Goal: Task Accomplishment & Management: Use online tool/utility

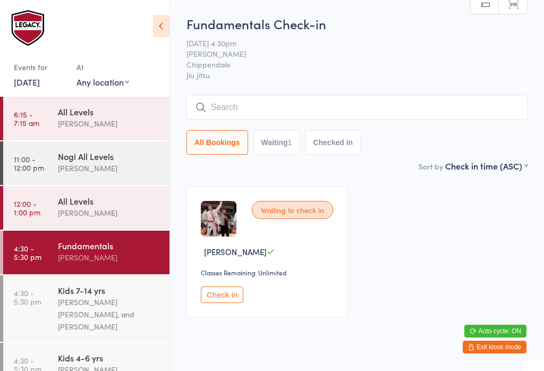
click at [217, 303] on button "Check in" at bounding box center [222, 294] width 42 height 16
click at [369, 119] on input "search" at bounding box center [356, 107] width 341 height 24
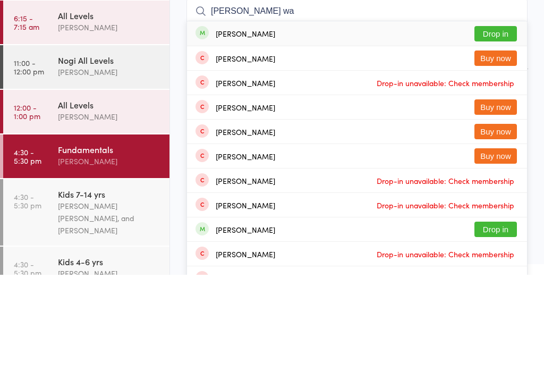
type input "[PERSON_NAME] wa"
click at [504, 122] on button "Drop in" at bounding box center [495, 129] width 42 height 15
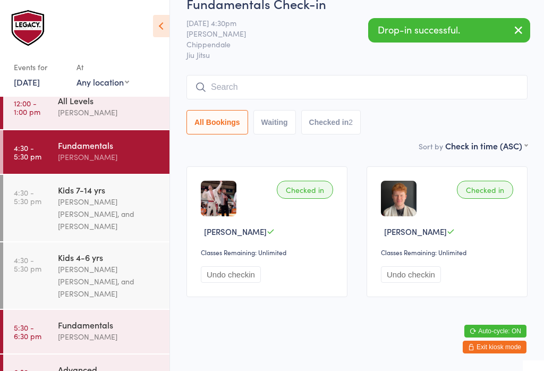
scroll to position [114, 0]
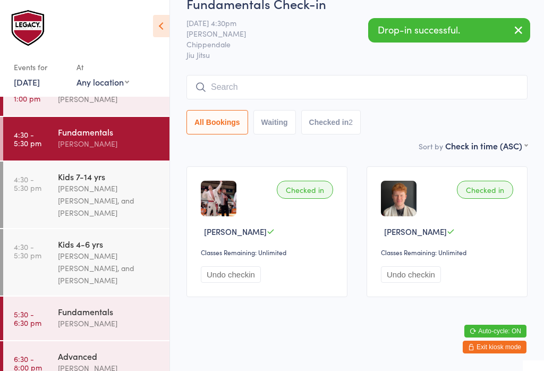
click at [104, 321] on div "[PERSON_NAME]" at bounding box center [109, 323] width 103 height 12
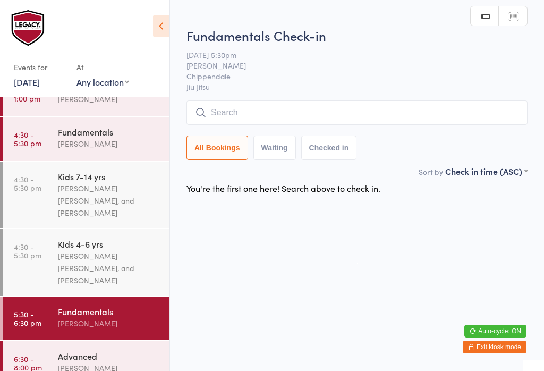
click at [443, 105] on input "search" at bounding box center [356, 112] width 341 height 24
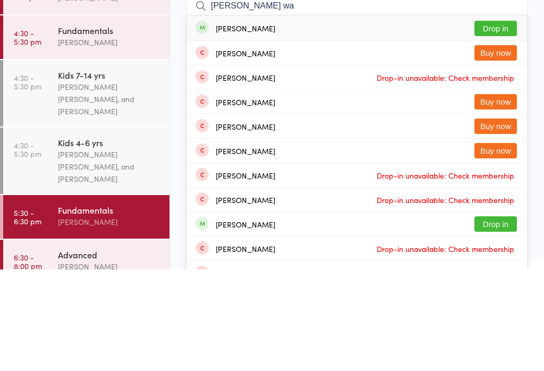
type input "[PERSON_NAME] wa"
click at [502, 122] on button "Drop in" at bounding box center [495, 129] width 42 height 15
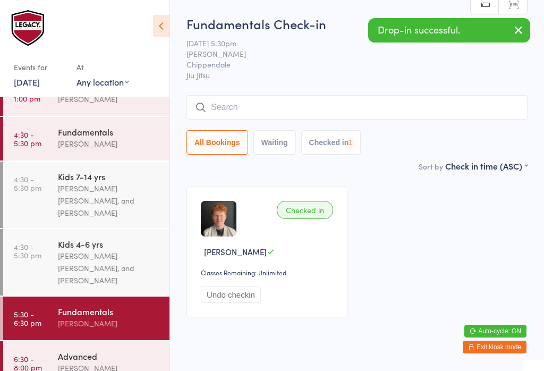
click at [124, 137] on div "Fundamentals" at bounding box center [109, 132] width 103 height 12
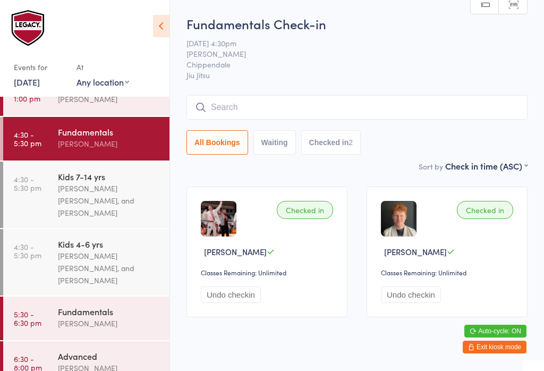
click at [445, 112] on input "search" at bounding box center [356, 107] width 341 height 24
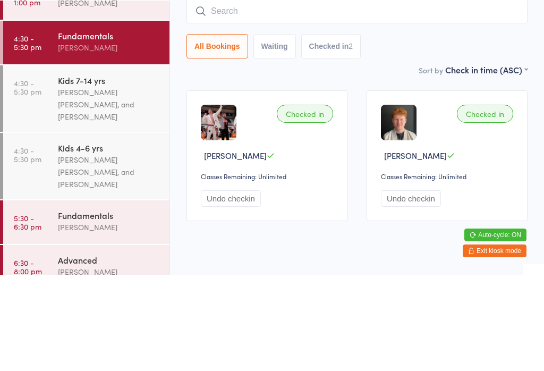
scroll to position [26, 0]
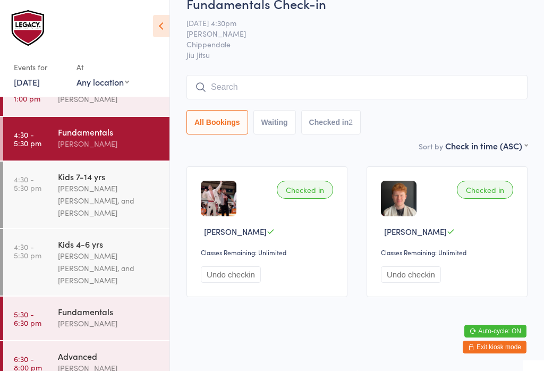
click at [55, 187] on link "4:30 - 5:30 pm Kids 7-14 yrs [PERSON_NAME] [PERSON_NAME], and [PERSON_NAME]" at bounding box center [86, 194] width 166 height 66
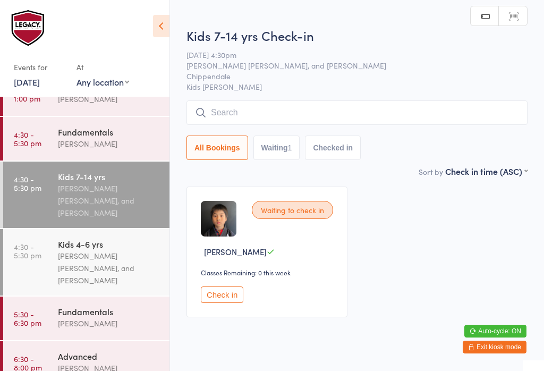
click at [402, 107] on input "search" at bounding box center [356, 112] width 341 height 24
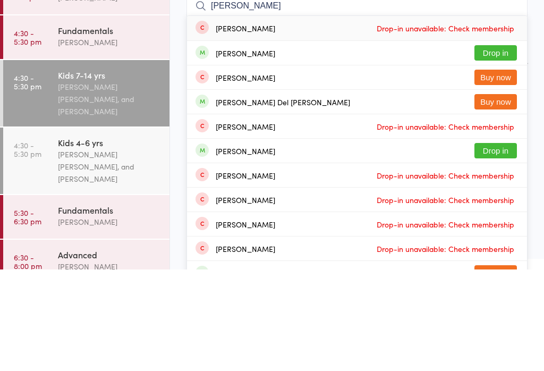
type input "[PERSON_NAME]"
click at [504, 147] on button "Drop in" at bounding box center [495, 154] width 42 height 15
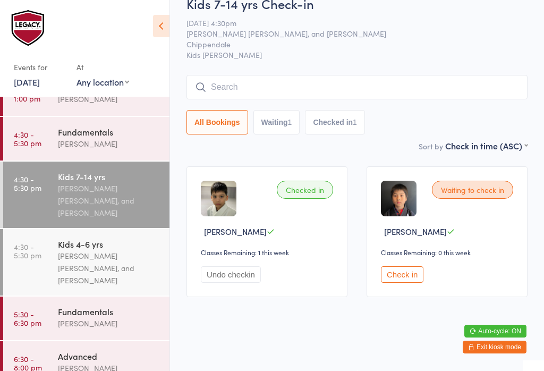
click at [246, 91] on input "search" at bounding box center [356, 87] width 341 height 24
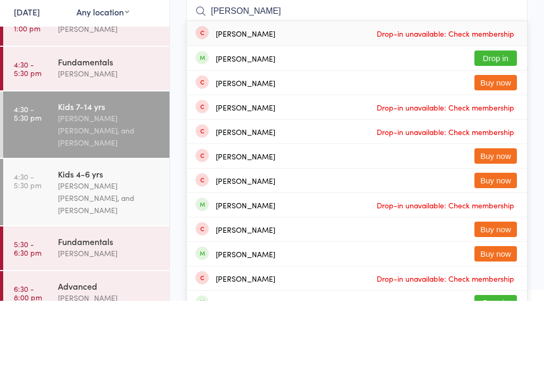
type input "[PERSON_NAME]"
click at [515, 121] on button "Drop in" at bounding box center [495, 128] width 42 height 15
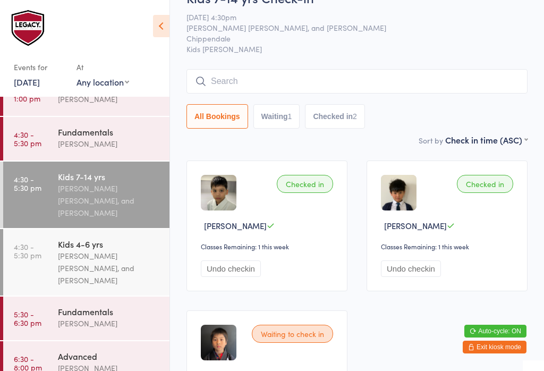
click at [400, 87] on input "search" at bounding box center [356, 81] width 341 height 24
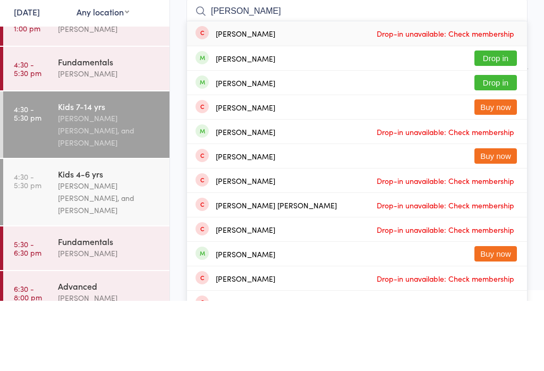
type input "[PERSON_NAME]"
click at [492, 121] on button "Drop in" at bounding box center [495, 128] width 42 height 15
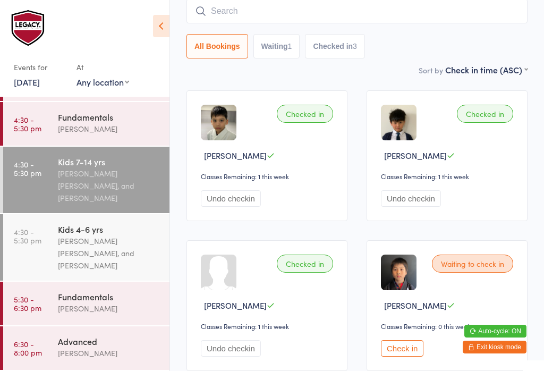
scroll to position [131, 0]
click at [127, 314] on div "[PERSON_NAME]" at bounding box center [109, 308] width 103 height 12
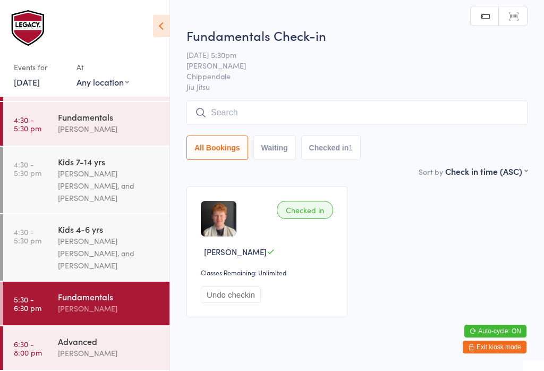
click at [285, 122] on input "search" at bounding box center [356, 112] width 341 height 24
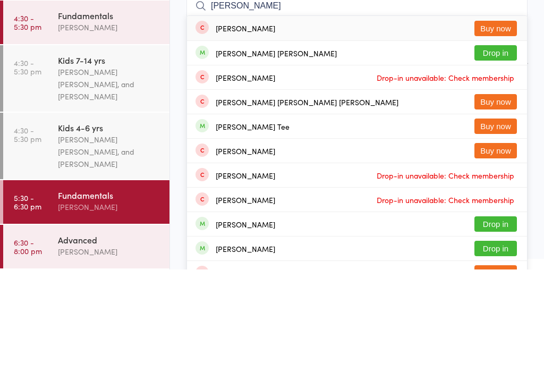
type input "[PERSON_NAME]"
click at [504, 147] on button "Drop in" at bounding box center [495, 154] width 42 height 15
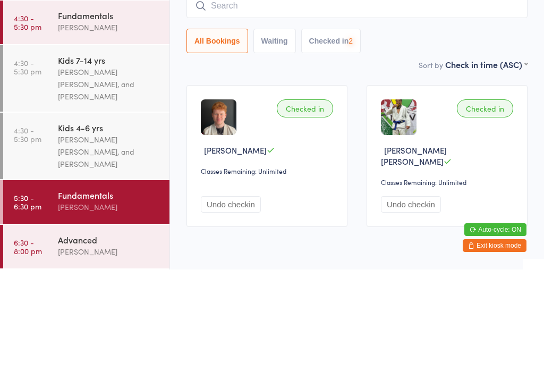
scroll to position [26, 0]
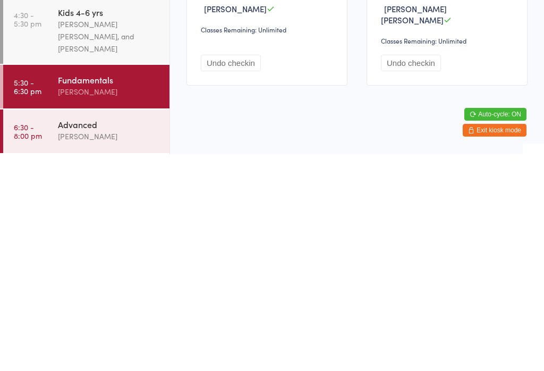
click at [110, 347] on div "[PERSON_NAME]" at bounding box center [109, 353] width 103 height 12
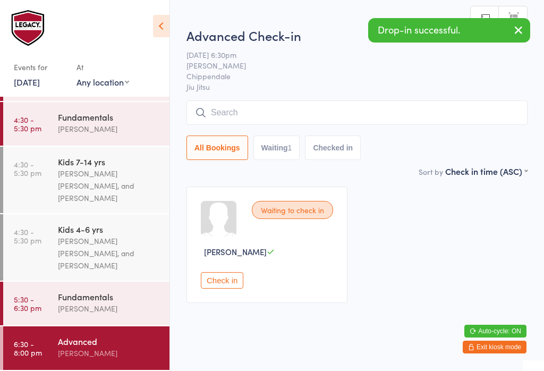
click at [288, 123] on input "search" at bounding box center [356, 112] width 341 height 24
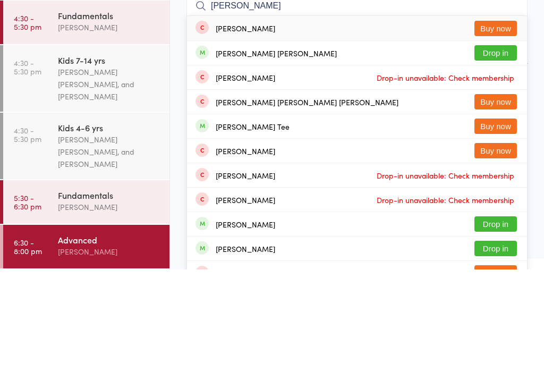
type input "[PERSON_NAME]"
click at [494, 147] on button "Drop in" at bounding box center [495, 154] width 42 height 15
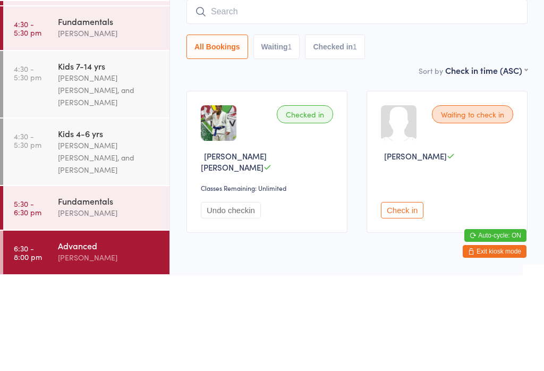
click at [104, 167] on div "[PERSON_NAME] [PERSON_NAME], and [PERSON_NAME]" at bounding box center [109, 185] width 103 height 37
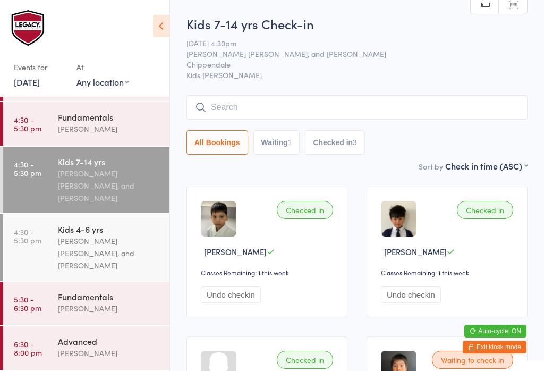
click at [92, 297] on div "Fundamentals" at bounding box center [109, 297] width 103 height 12
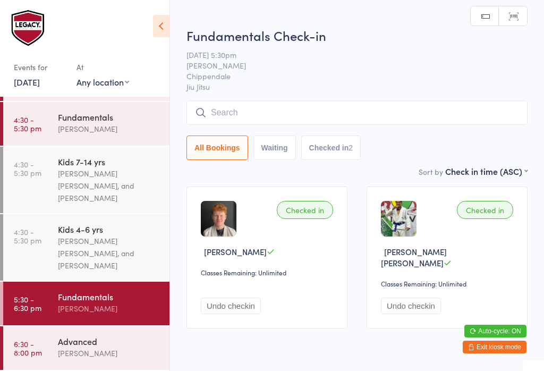
click at [126, 123] on div "[PERSON_NAME]" at bounding box center [109, 129] width 103 height 12
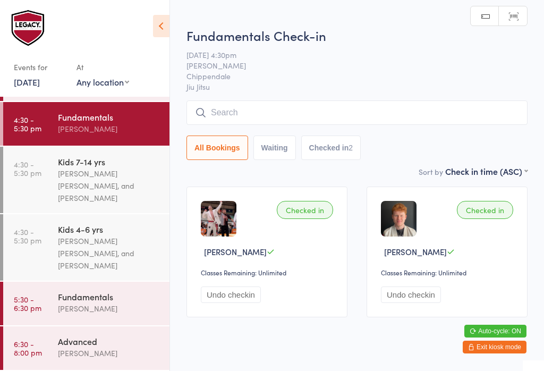
click at [306, 109] on input "search" at bounding box center [356, 112] width 341 height 24
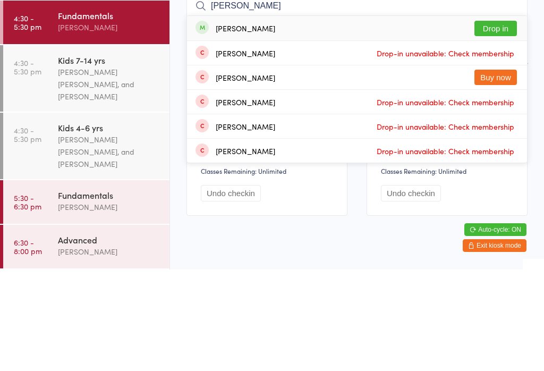
type input "[PERSON_NAME]"
click at [507, 122] on button "Drop in" at bounding box center [495, 129] width 42 height 15
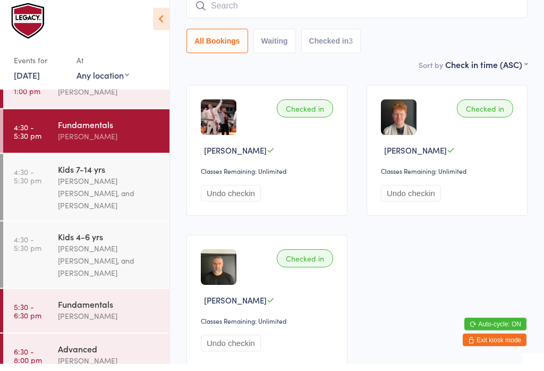
scroll to position [95, 0]
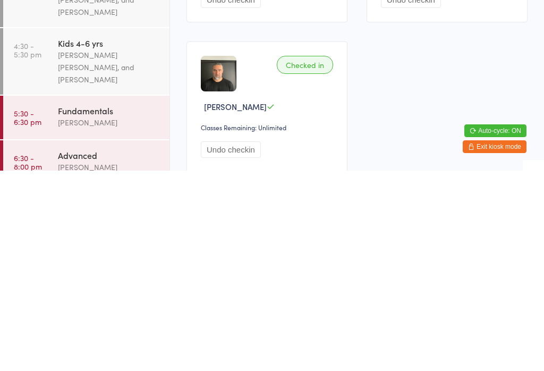
click at [131, 249] on div "[PERSON_NAME] [PERSON_NAME], and [PERSON_NAME]" at bounding box center [109, 267] width 103 height 37
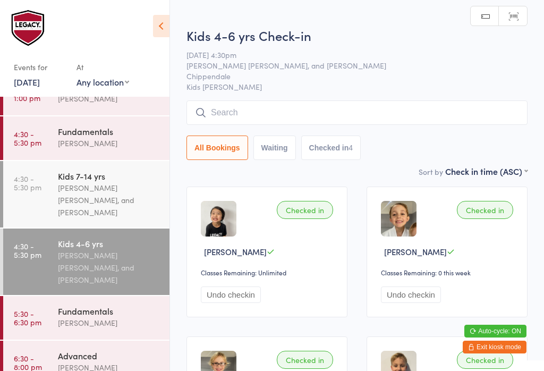
click at [308, 111] on input "search" at bounding box center [356, 112] width 341 height 24
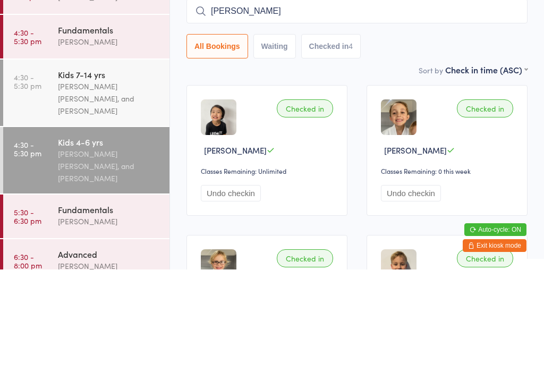
type input "[PERSON_NAME]"
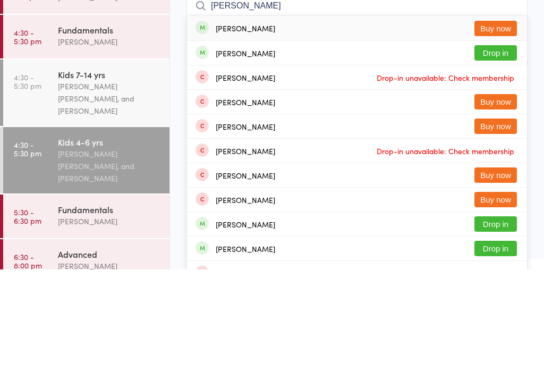
click at [502, 147] on button "Drop in" at bounding box center [495, 154] width 42 height 15
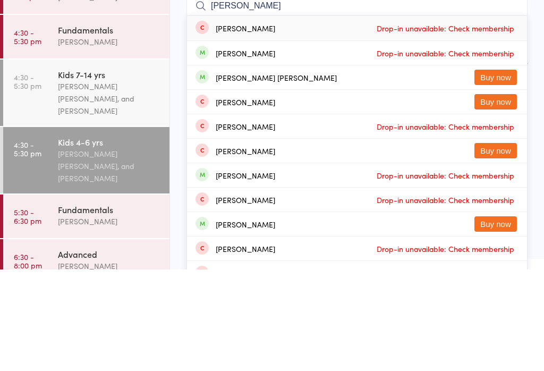
type input "[PERSON_NAME]"
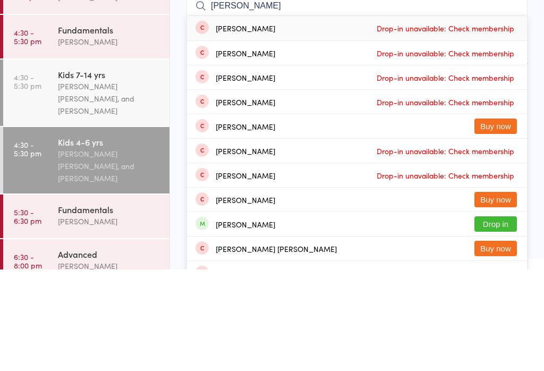
click at [131, 182] on div "[PERSON_NAME] [PERSON_NAME], and [PERSON_NAME]" at bounding box center [109, 200] width 103 height 37
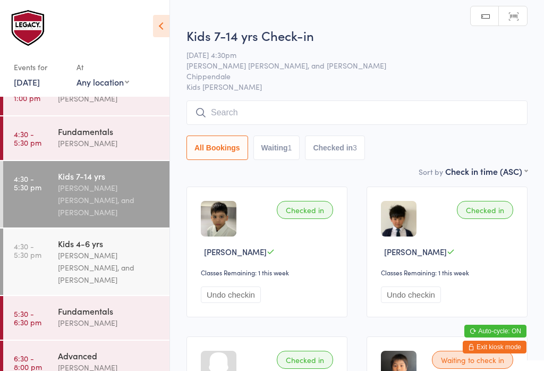
click at [379, 105] on input "search" at bounding box center [356, 112] width 341 height 24
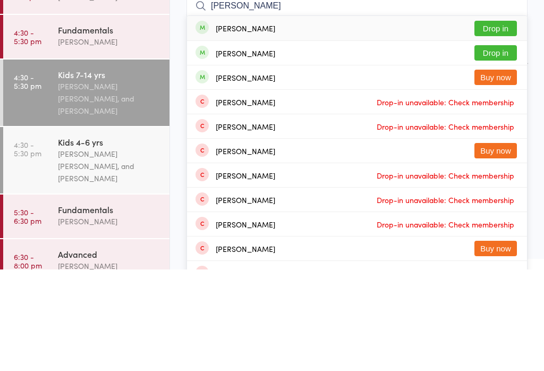
type input "[PERSON_NAME]"
click at [503, 122] on button "Drop in" at bounding box center [495, 129] width 42 height 15
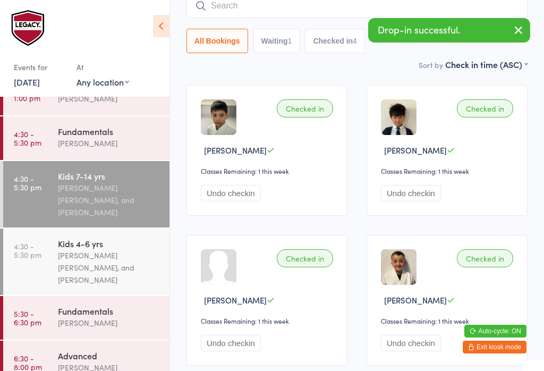
click at [319, 14] on input "search" at bounding box center [356, 6] width 341 height 24
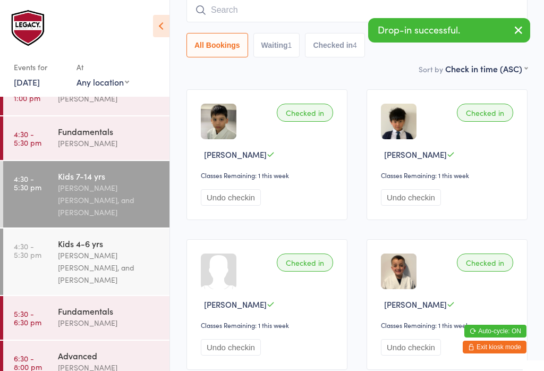
scroll to position [96, 0]
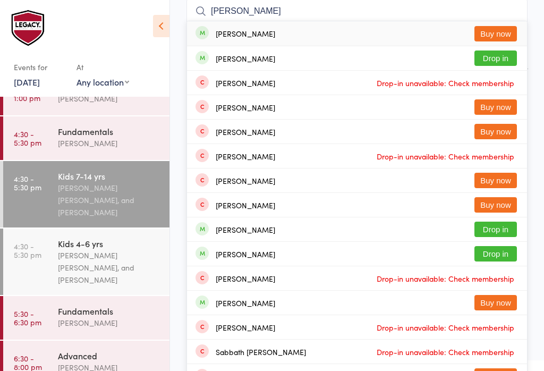
type input "[PERSON_NAME]"
click at [501, 61] on button "Drop in" at bounding box center [495, 57] width 42 height 15
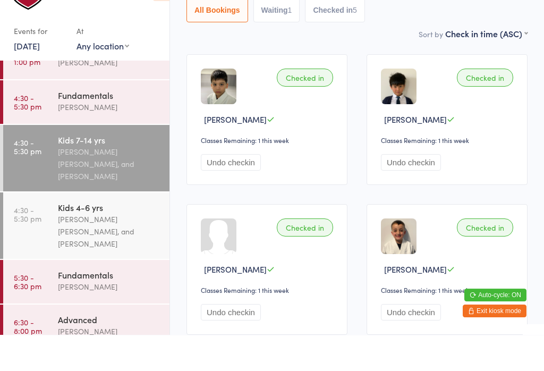
scroll to position [314, 0]
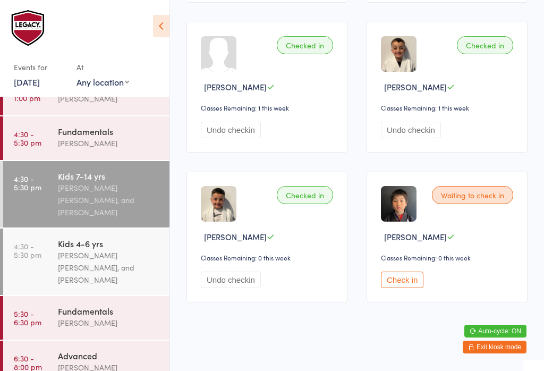
click at [415, 302] on div "Waiting to check in [PERSON_NAME] Classes Remaining: 0 this week Check in" at bounding box center [446, 237] width 161 height 131
click at [398, 285] on button "Check in" at bounding box center [402, 279] width 42 height 16
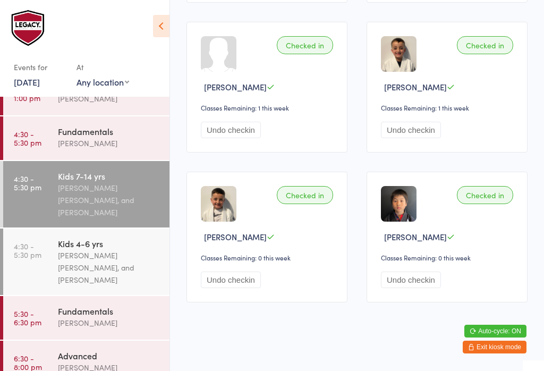
click at [122, 181] on div "Kids 7-14 yrs" at bounding box center [109, 176] width 103 height 12
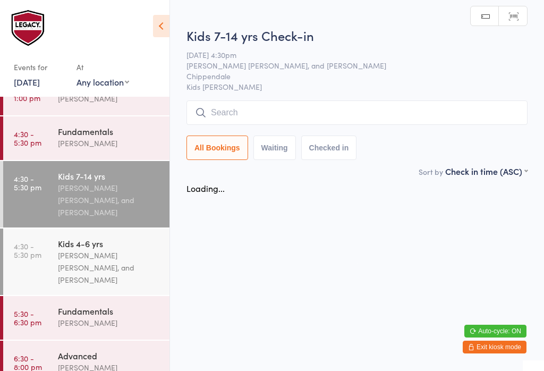
scroll to position [0, 0]
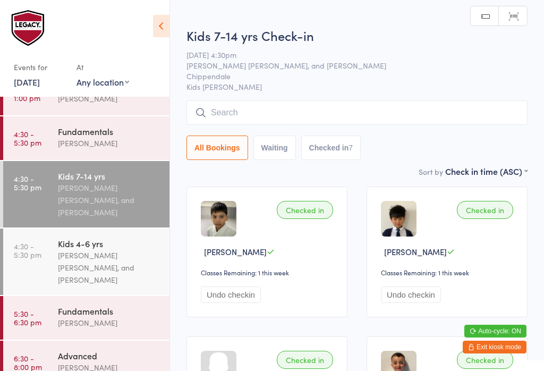
click at [404, 99] on div "Kids 7-14 yrs Check-in [DATE] 4:30pm [PERSON_NAME] [PERSON_NAME], and [PERSON_N…" at bounding box center [356, 96] width 341 height 139
click at [333, 103] on input "search" at bounding box center [356, 112] width 341 height 24
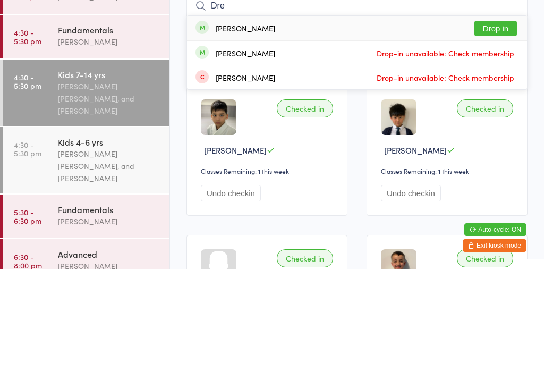
type input "Dre"
click at [507, 122] on button "Drop in" at bounding box center [495, 129] width 42 height 15
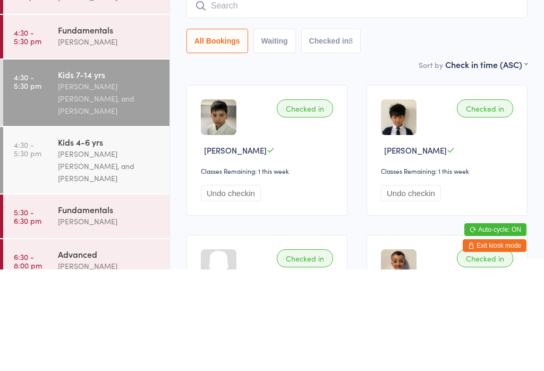
click at [92, 125] on div "Fundamentals" at bounding box center [109, 131] width 103 height 12
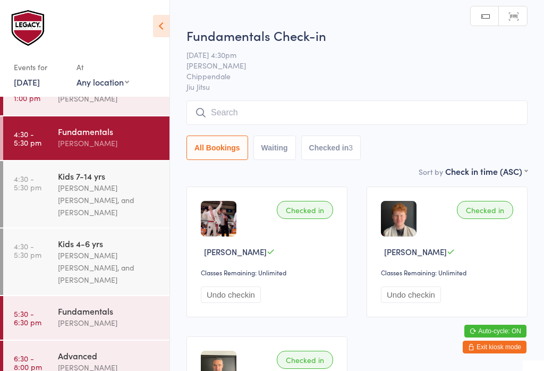
click at [269, 114] on input "search" at bounding box center [356, 112] width 341 height 24
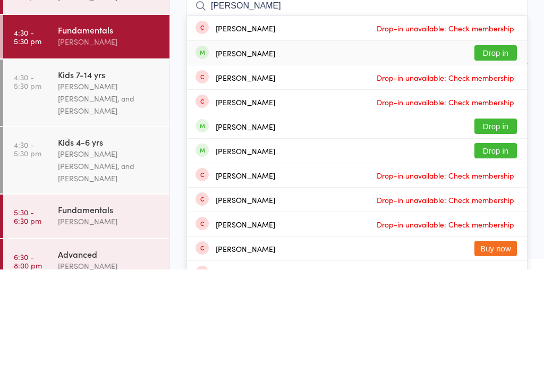
type input "[PERSON_NAME]"
click at [294, 142] on div "[PERSON_NAME] Drop in" at bounding box center [357, 154] width 340 height 24
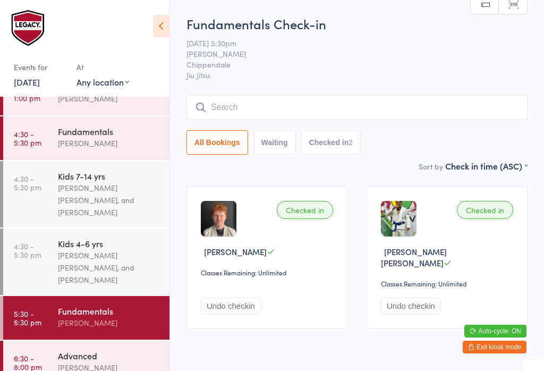
click at [391, 112] on input "search" at bounding box center [356, 107] width 341 height 24
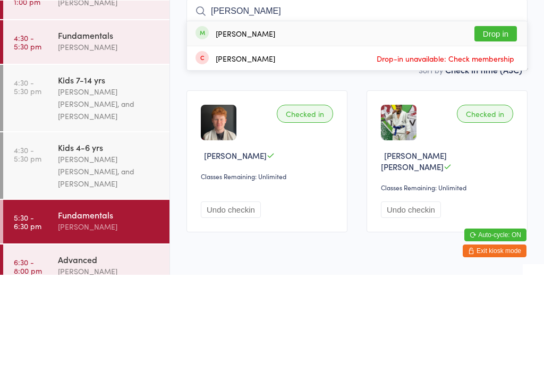
type input "[PERSON_NAME]"
click at [505, 122] on button "Drop in" at bounding box center [495, 129] width 42 height 15
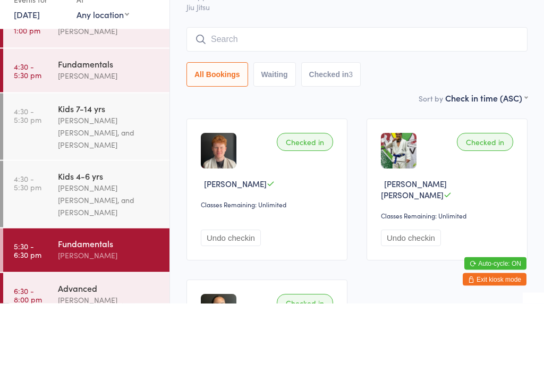
click at [529, 90] on ui-view "Fundamentals Check-in [DATE] 5:30pm [PERSON_NAME] Chippendale Jiu Jitsu Manual …" at bounding box center [357, 251] width 374 height 473
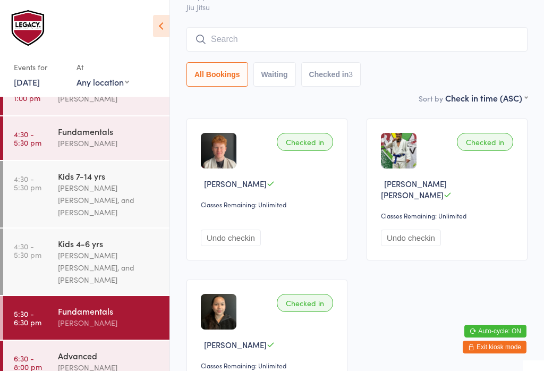
click at [363, 36] on input "search" at bounding box center [356, 39] width 341 height 24
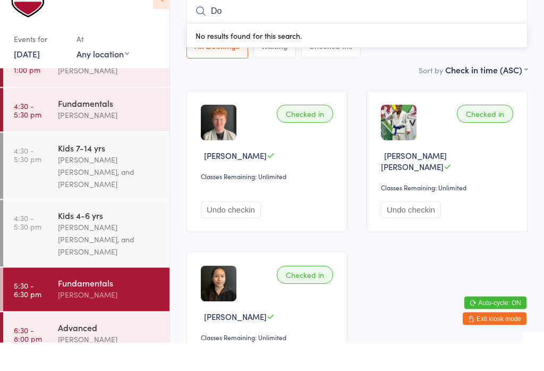
type input "Dos"
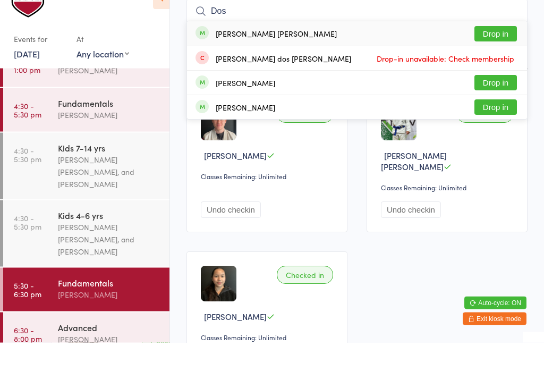
click at [111, 129] on div "Fundamentals [PERSON_NAME]" at bounding box center [114, 137] width 112 height 42
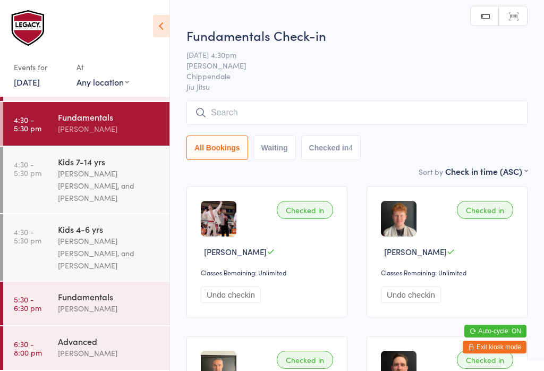
scroll to position [131, 0]
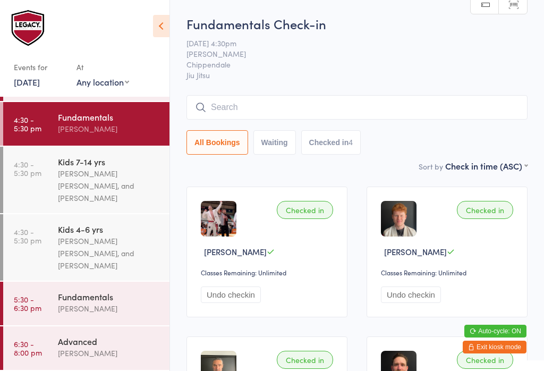
click at [101, 307] on div "[PERSON_NAME]" at bounding box center [109, 308] width 103 height 12
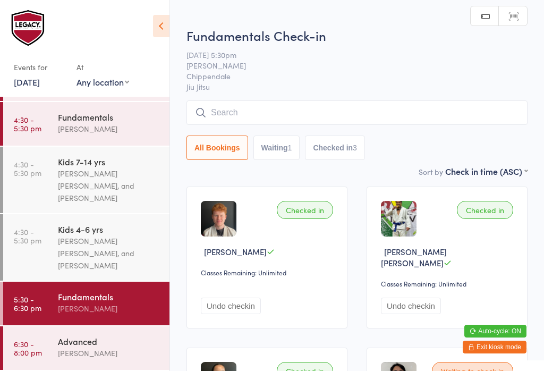
click at [341, 116] on input "search" at bounding box center [356, 112] width 341 height 24
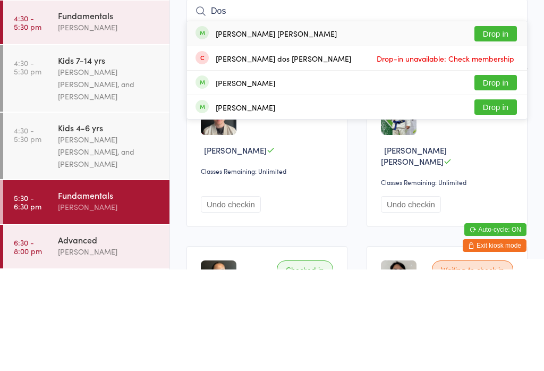
type input "Dos"
click at [499, 127] on button "Drop in" at bounding box center [495, 134] width 42 height 15
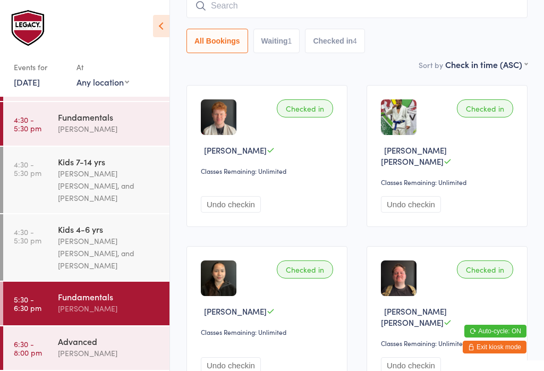
click at [411, 14] on input "search" at bounding box center [356, 6] width 341 height 24
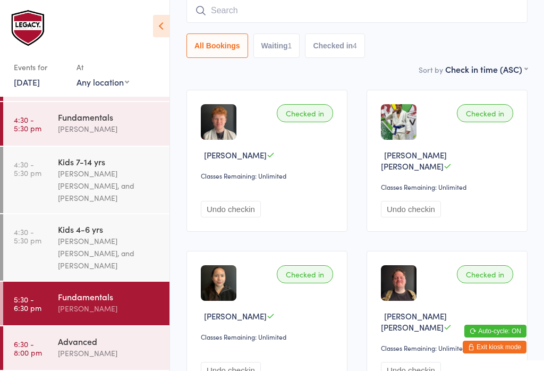
scroll to position [96, 0]
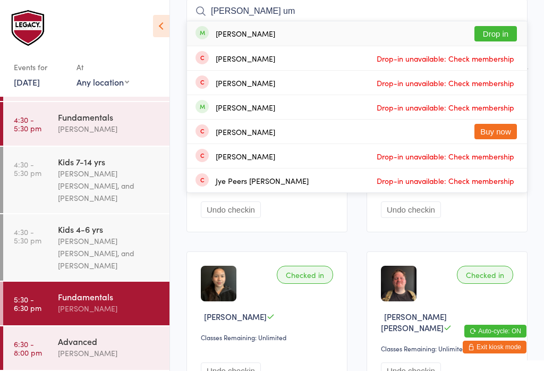
type input "[PERSON_NAME] um"
click at [495, 31] on button "Drop in" at bounding box center [495, 33] width 42 height 15
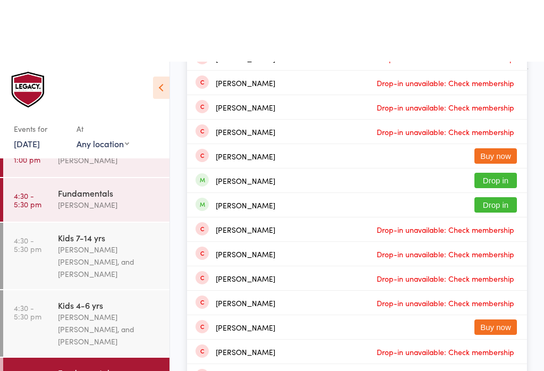
scroll to position [0, 0]
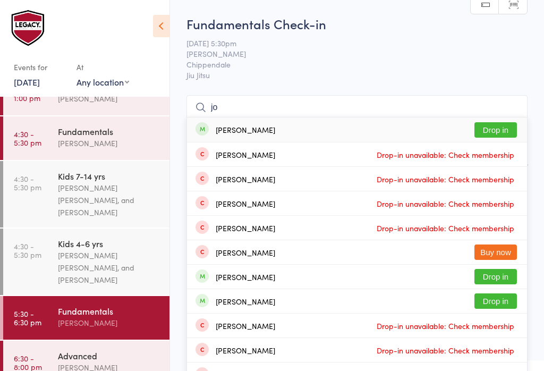
type input "j"
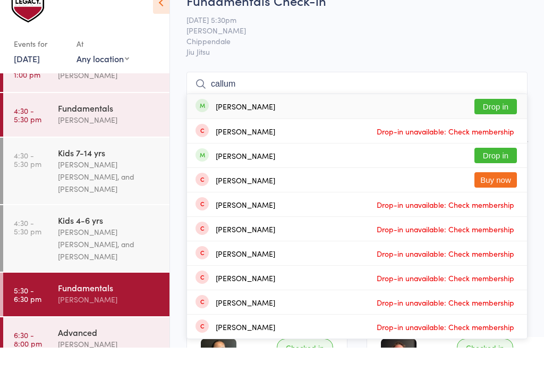
type input "callum"
click at [496, 171] on button "Drop in" at bounding box center [495, 178] width 42 height 15
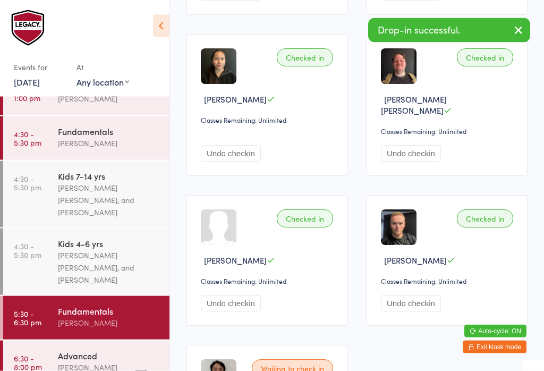
scroll to position [321, 0]
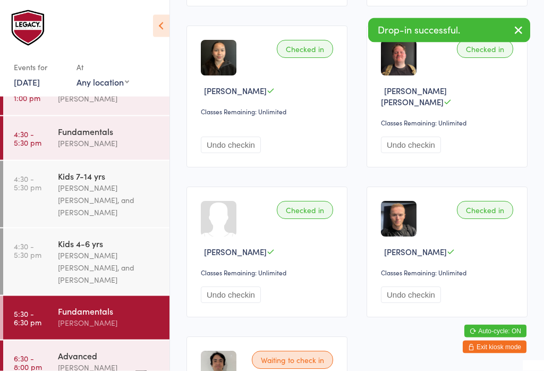
click at [96, 368] on div "[PERSON_NAME]" at bounding box center [109, 367] width 103 height 12
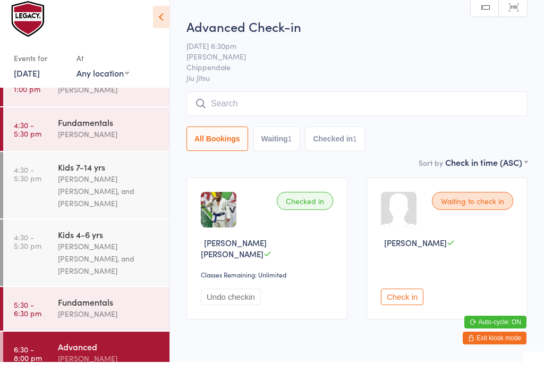
scroll to position [10, 0]
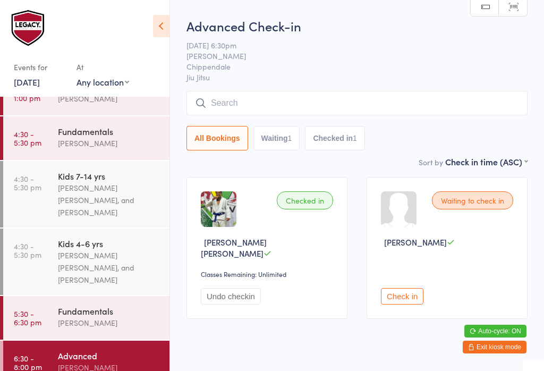
click at [289, 109] on input "search" at bounding box center [356, 103] width 341 height 24
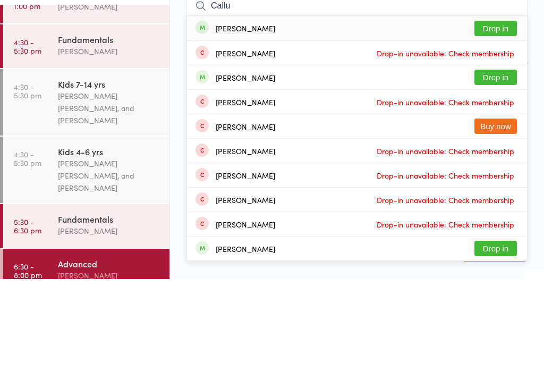
type input "Callu"
click at [498, 161] on button "Drop in" at bounding box center [495, 168] width 42 height 15
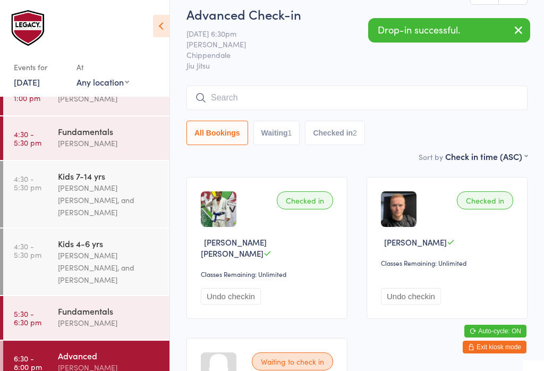
click at [89, 317] on div "Fundamentals" at bounding box center [109, 311] width 103 height 12
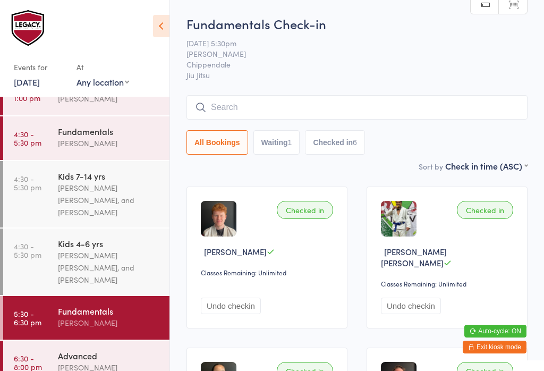
click at [287, 107] on input "search" at bounding box center [356, 107] width 341 height 24
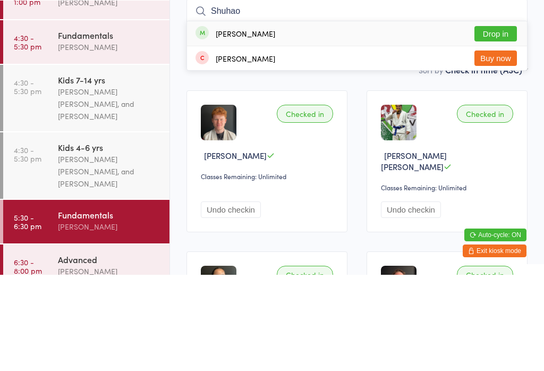
type input "Shuhao"
click at [494, 122] on button "Drop in" at bounding box center [495, 129] width 42 height 15
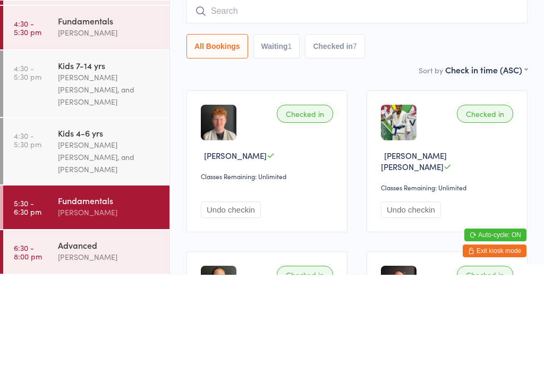
scroll to position [114, 0]
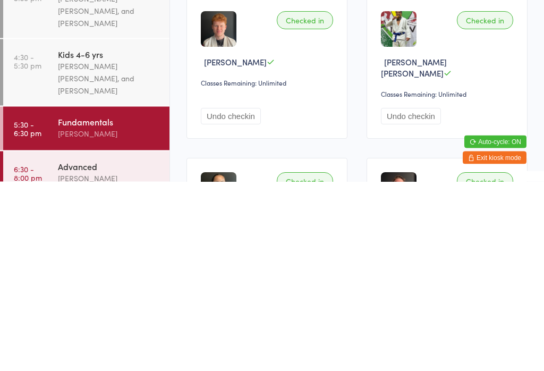
click at [109, 317] on div "[PERSON_NAME]" at bounding box center [109, 323] width 103 height 12
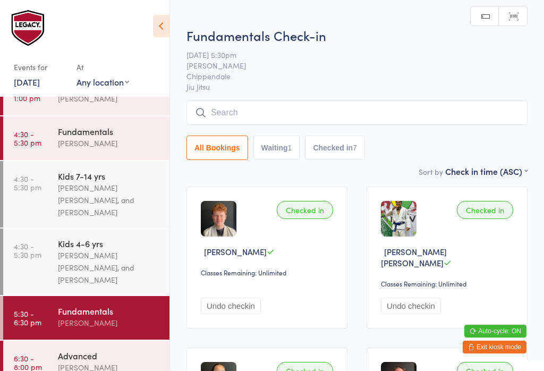
click at [289, 114] on input "search" at bounding box center [356, 112] width 341 height 24
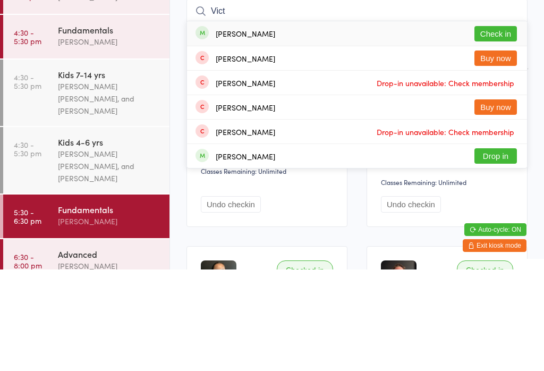
type input "Vict"
click at [505, 127] on button "Check in" at bounding box center [495, 134] width 42 height 15
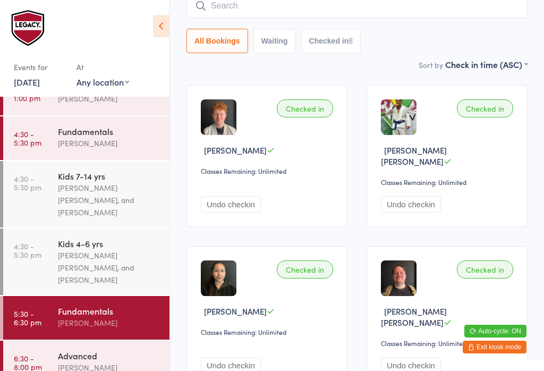
click at [303, 9] on input "search" at bounding box center [356, 6] width 341 height 24
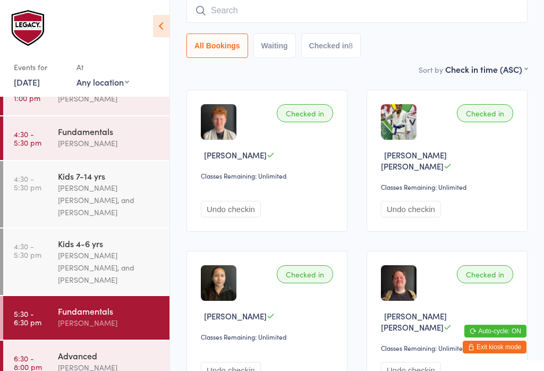
scroll to position [96, 0]
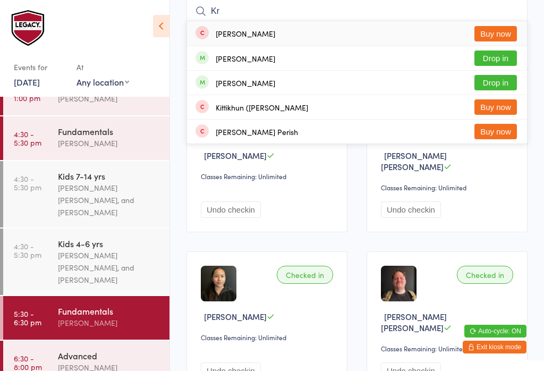
type input "K"
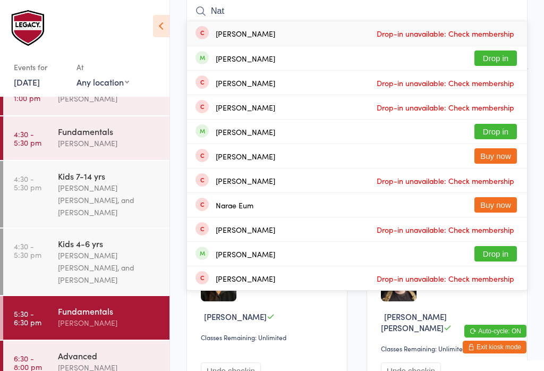
type input "Nat"
click at [504, 54] on button "Drop in" at bounding box center [495, 57] width 42 height 15
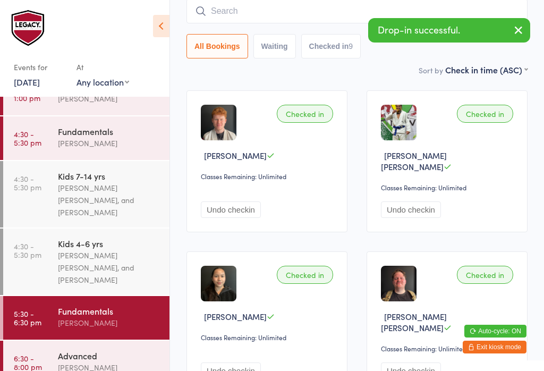
click at [79, 356] on div "Advanced" at bounding box center [109, 355] width 103 height 12
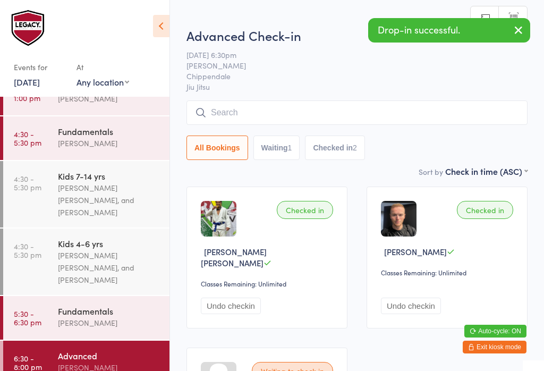
click at [299, 107] on input "search" at bounding box center [356, 112] width 341 height 24
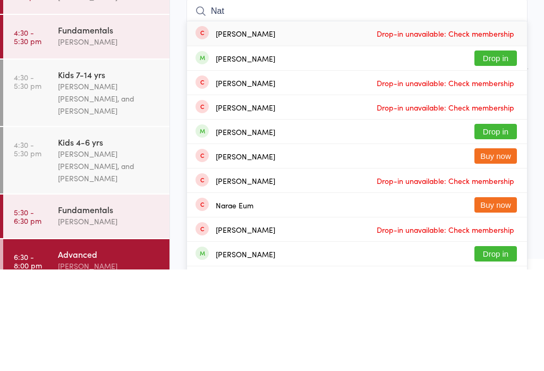
type input "Nat"
click at [488, 152] on button "Drop in" at bounding box center [495, 159] width 42 height 15
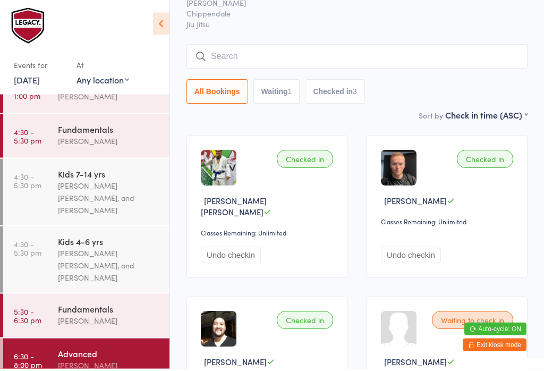
scroll to position [51, 0]
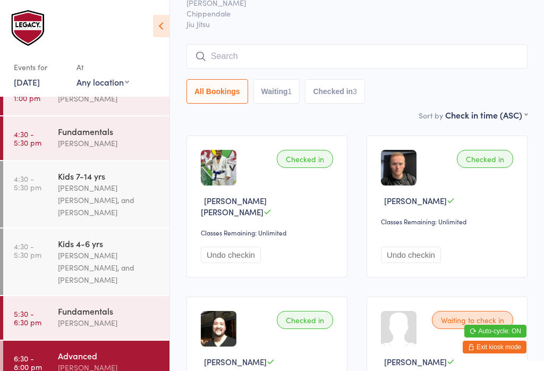
click at [267, 52] on input "search" at bounding box center [356, 56] width 341 height 24
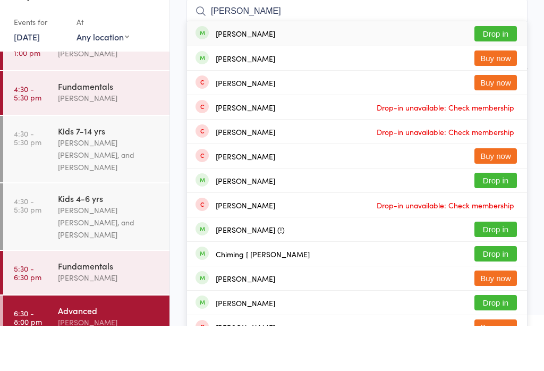
type input "[PERSON_NAME]"
click at [486, 71] on button "Drop in" at bounding box center [495, 78] width 42 height 15
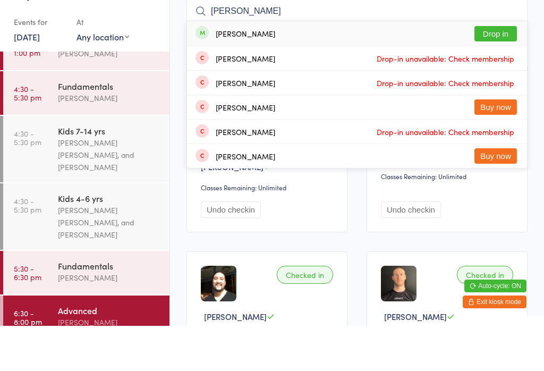
type input "[PERSON_NAME]"
click at [492, 71] on button "Drop in" at bounding box center [495, 78] width 42 height 15
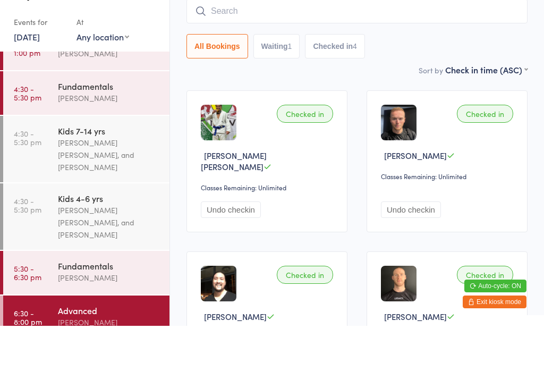
scroll to position [96, 0]
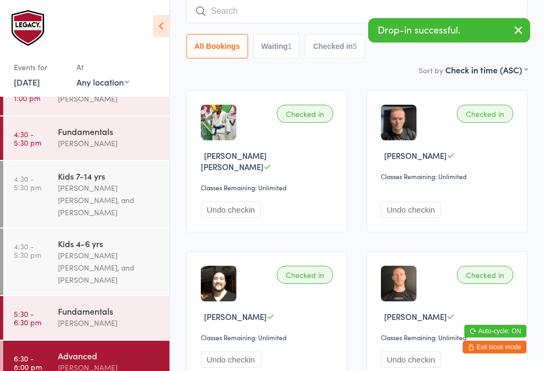
click at [336, 13] on input "search" at bounding box center [356, 11] width 341 height 24
type input "S"
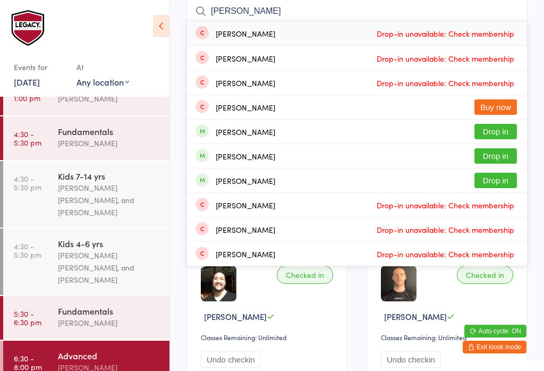
type input "[PERSON_NAME]"
click at [497, 132] on button "Drop in" at bounding box center [495, 131] width 42 height 15
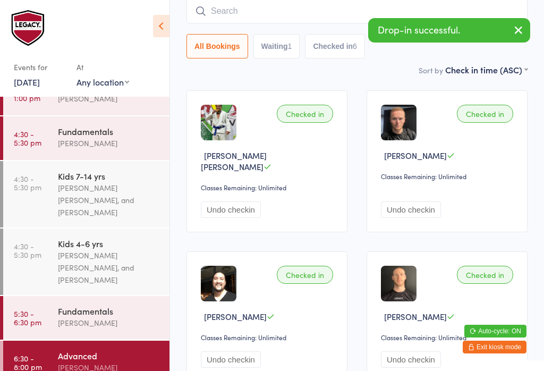
click at [542, 124] on ui-view "Advanced Check-in [DATE] 6:30pm [PERSON_NAME] Chippendale Jiu Jitsu Manual sear…" at bounding box center [357, 298] width 374 height 758
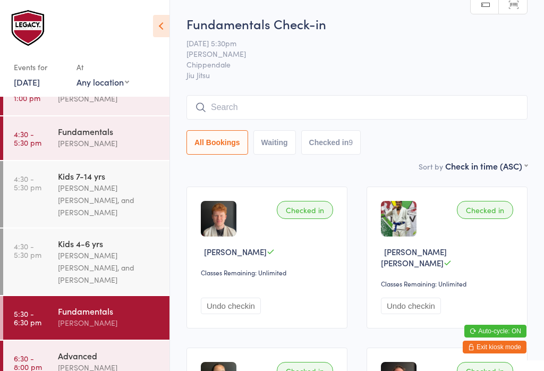
click at [265, 103] on input "search" at bounding box center [356, 107] width 341 height 24
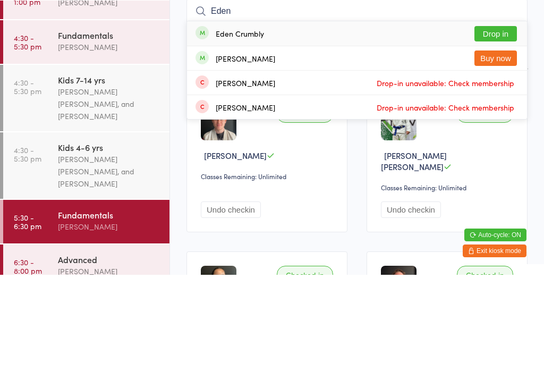
type input "Eden"
click at [490, 122] on button "Drop in" at bounding box center [495, 129] width 42 height 15
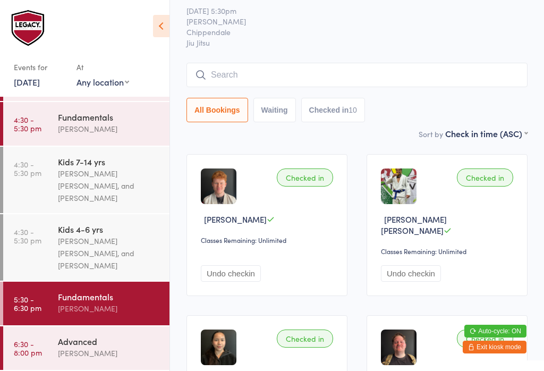
scroll to position [131, 0]
click at [50, 308] on link "5:30 - 6:30 pm Fundamentals [PERSON_NAME]" at bounding box center [86, 303] width 166 height 44
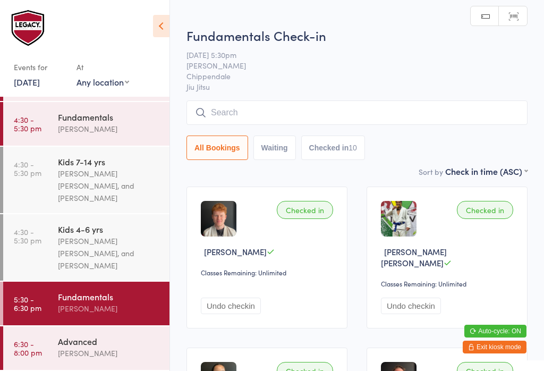
click at [263, 109] on input "search" at bounding box center [356, 112] width 341 height 24
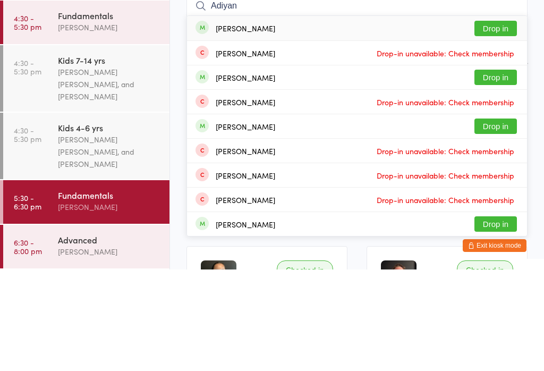
type input "Adiyan"
click at [507, 122] on button "Drop in" at bounding box center [495, 129] width 42 height 15
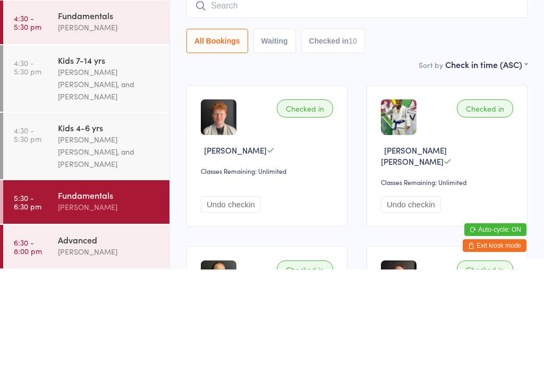
scroll to position [101, 0]
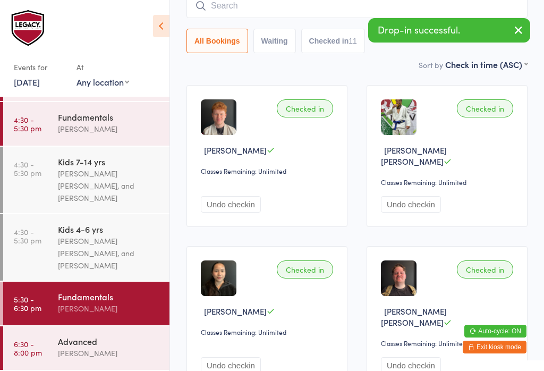
click at [68, 353] on div "[PERSON_NAME]" at bounding box center [109, 353] width 103 height 12
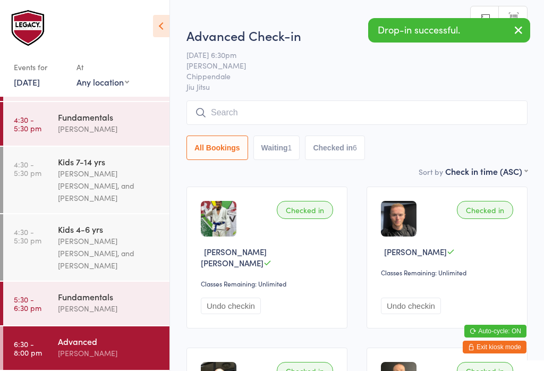
click at [401, 107] on input "search" at bounding box center [356, 112] width 341 height 24
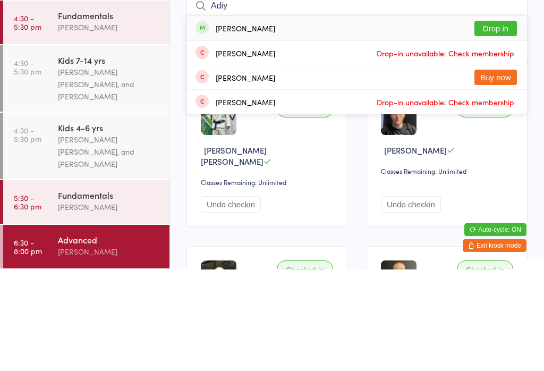
type input "Adiy"
click at [498, 122] on button "Drop in" at bounding box center [495, 129] width 42 height 15
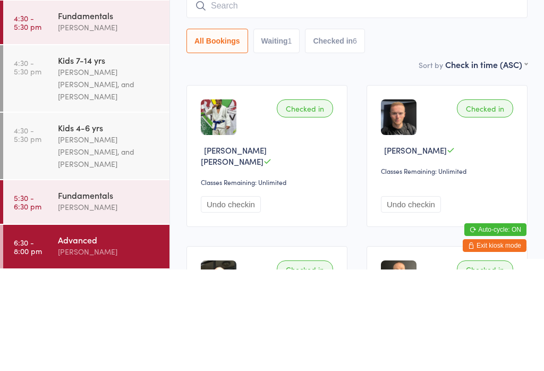
scroll to position [101, 0]
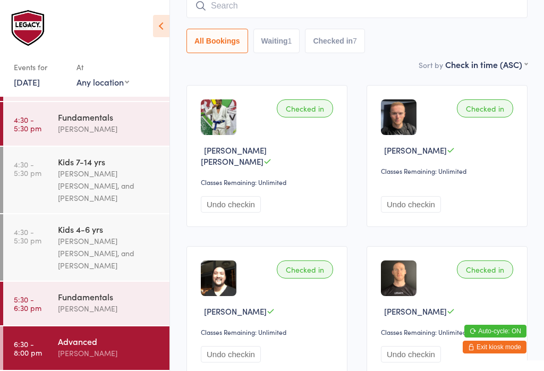
click at [104, 309] on div "[PERSON_NAME]" at bounding box center [109, 308] width 103 height 12
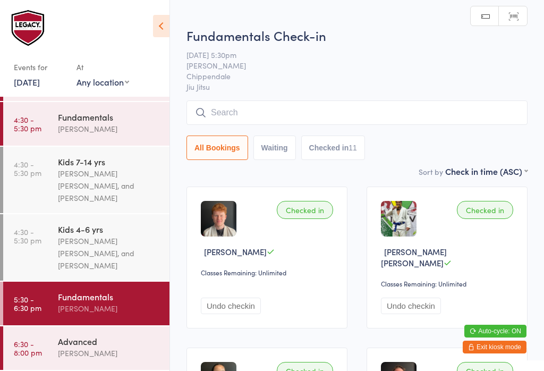
click at [285, 105] on input "search" at bounding box center [356, 112] width 341 height 24
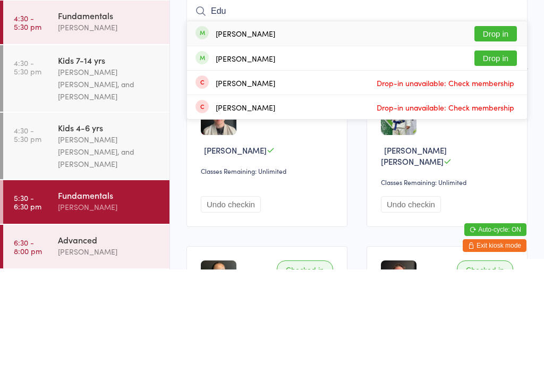
type input "Edu"
click at [491, 127] on button "Drop in" at bounding box center [495, 134] width 42 height 15
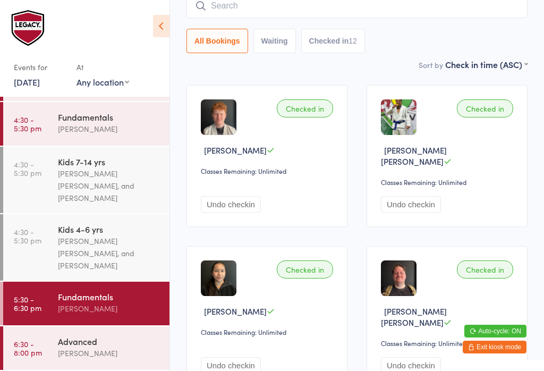
click at [279, 7] on input "search" at bounding box center [356, 6] width 341 height 24
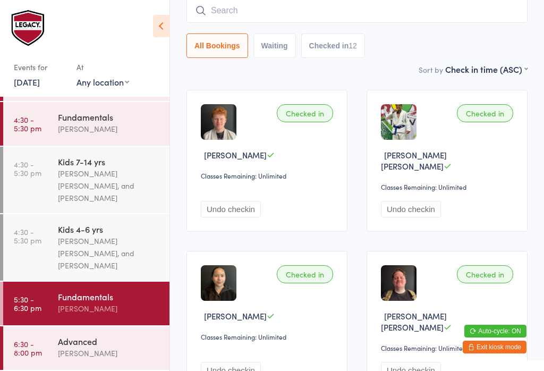
scroll to position [96, 0]
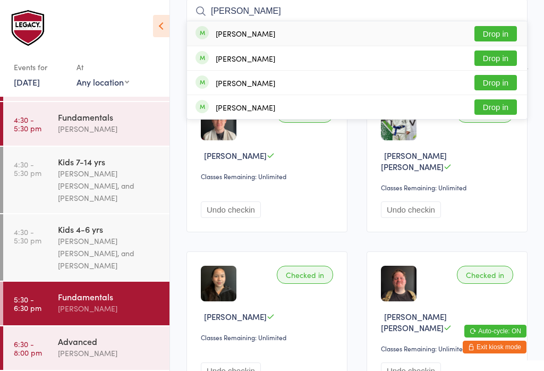
type input "[PERSON_NAME]"
click at [494, 33] on button "Drop in" at bounding box center [495, 33] width 42 height 15
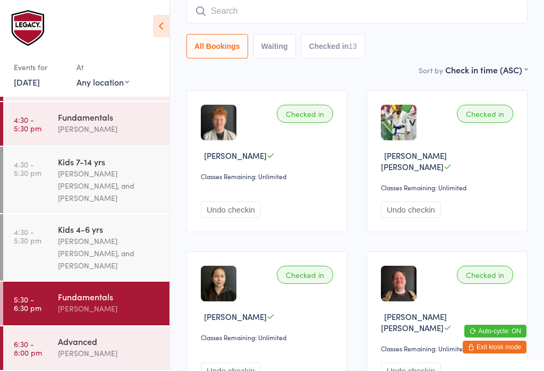
click at [41, 243] on link "4:30 - 5:30 pm Kids 4-6 yrs [PERSON_NAME] [PERSON_NAME], and [PERSON_NAME]" at bounding box center [86, 247] width 166 height 66
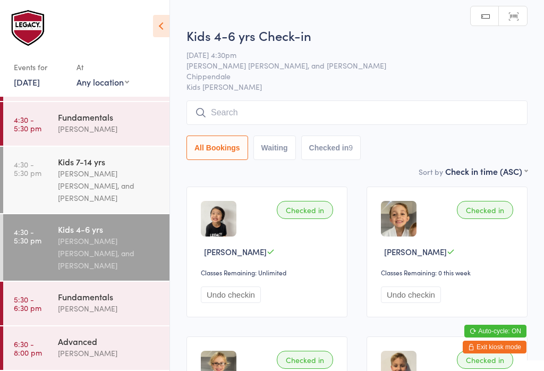
click at [46, 198] on link "4:30 - 5:30 pm Kids 7-14 yrs [PERSON_NAME] [PERSON_NAME], and [PERSON_NAME]" at bounding box center [86, 180] width 166 height 66
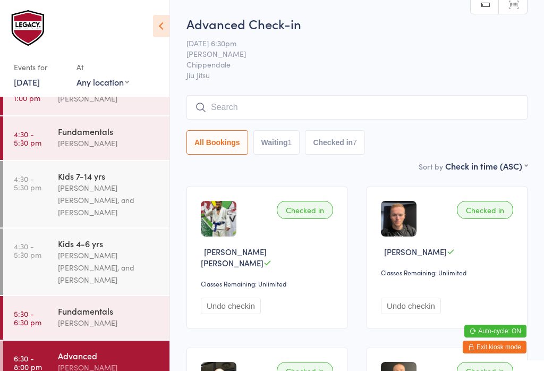
click at [121, 326] on div "[PERSON_NAME]" at bounding box center [109, 323] width 103 height 12
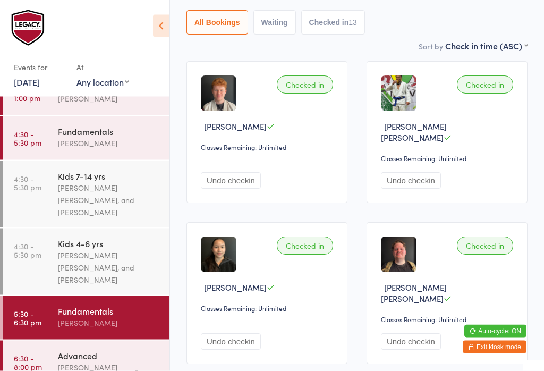
scroll to position [125, 0]
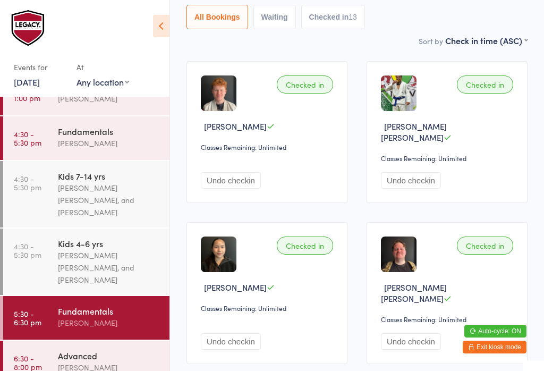
click at [345, 22] on button "Checked in 13" at bounding box center [333, 17] width 64 height 24
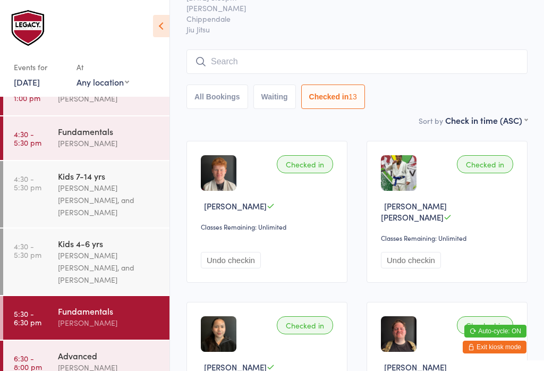
scroll to position [39, 0]
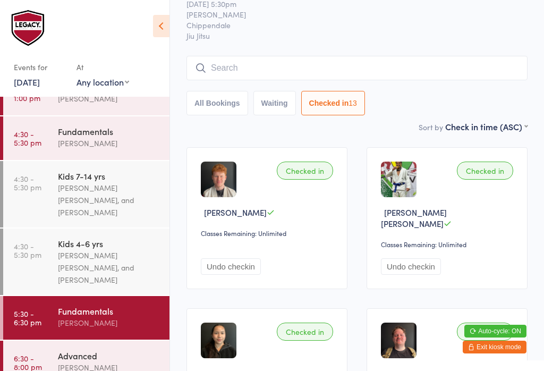
click at [372, 66] on input "search" at bounding box center [356, 68] width 341 height 24
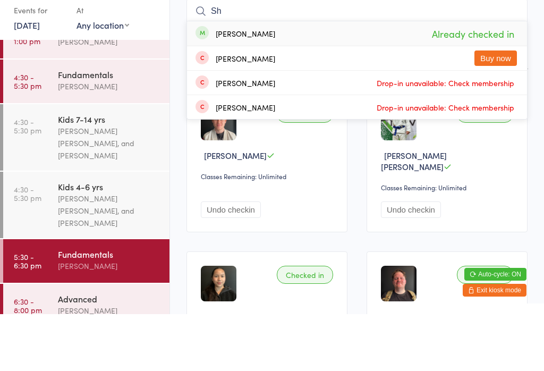
type input "S"
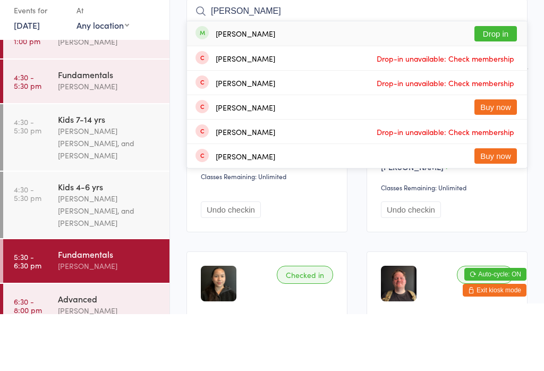
type input "[PERSON_NAME]"
click at [508, 83] on button "Drop in" at bounding box center [495, 90] width 42 height 15
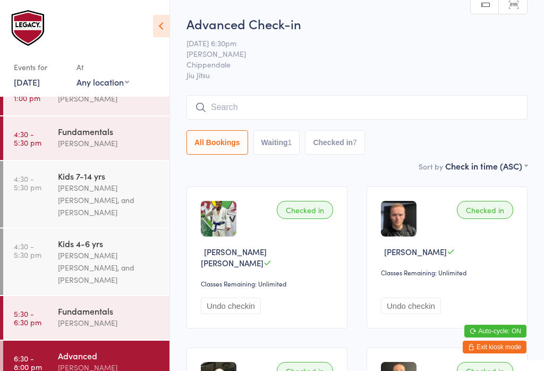
click at [108, 315] on div "Fundamentals" at bounding box center [109, 311] width 103 height 12
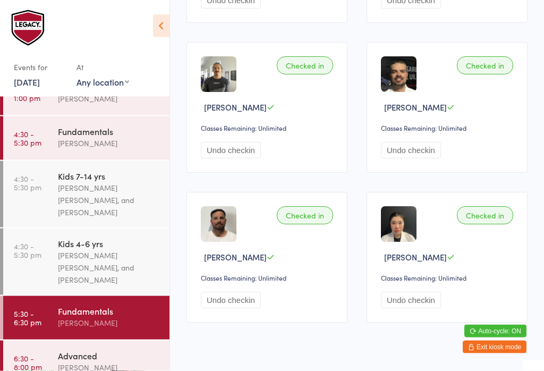
scroll to position [924, 0]
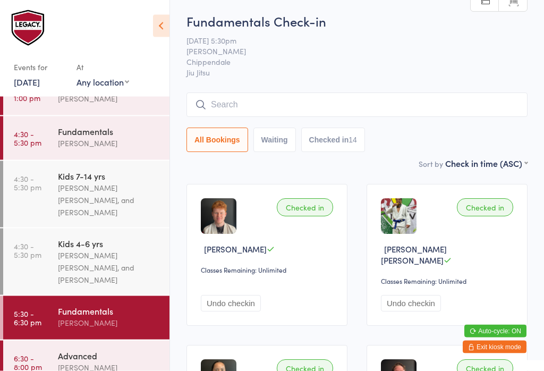
click at [396, 90] on div "Fundamentals Check-in [DATE] 5:30pm [PERSON_NAME] Chippendale Jiu Jitsu Manual …" at bounding box center [356, 85] width 341 height 145
click at [333, 113] on input "search" at bounding box center [356, 104] width 341 height 24
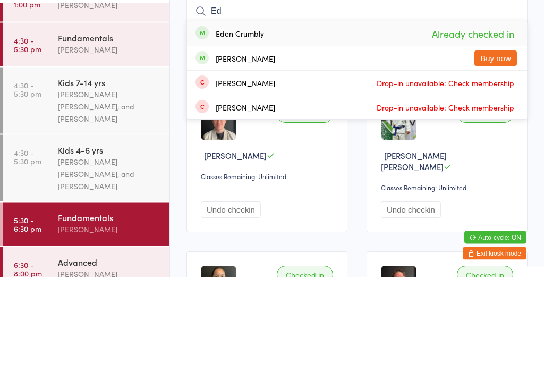
type input "E"
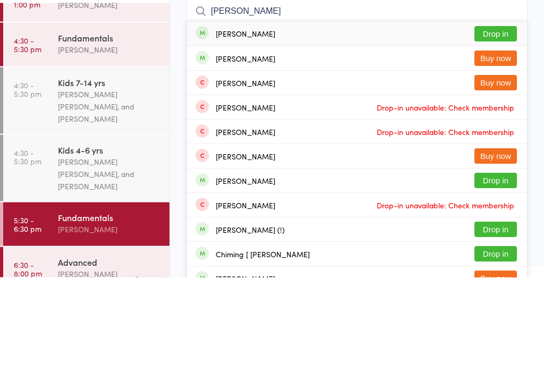
type input "[PERSON_NAME]"
click at [494, 120] on button "Drop in" at bounding box center [495, 127] width 42 height 15
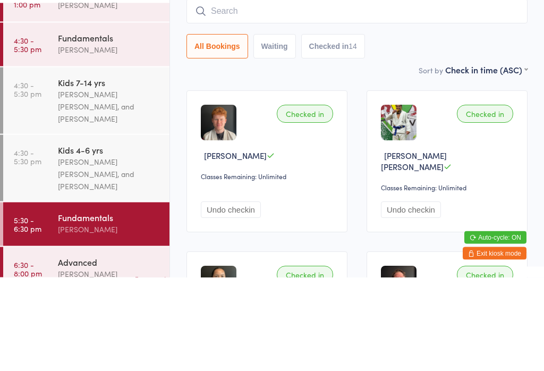
scroll to position [96, 0]
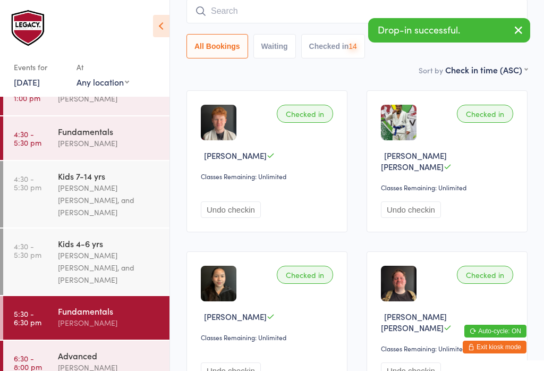
click at [300, 18] on input "search" at bounding box center [356, 11] width 341 height 24
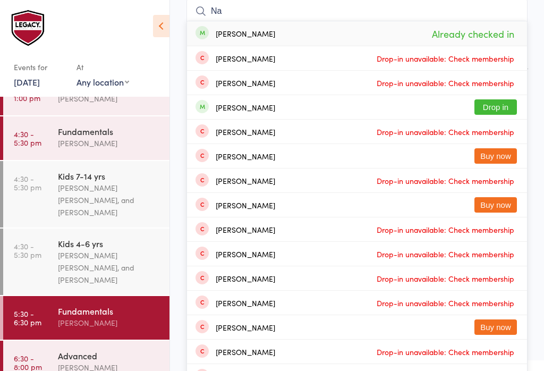
type input "N"
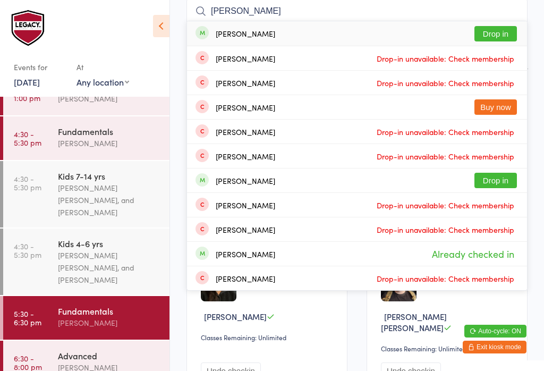
type input "[PERSON_NAME]"
click at [501, 28] on button "Drop in" at bounding box center [495, 33] width 42 height 15
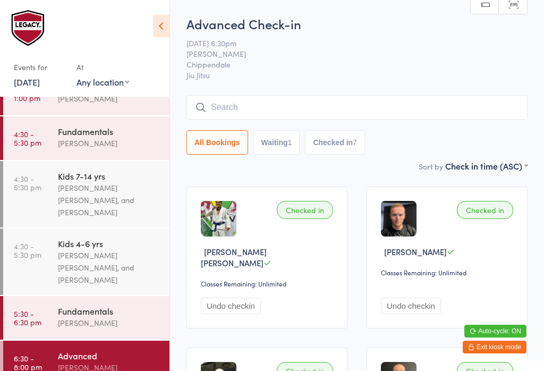
click at [423, 93] on div "Advanced Check-in [DATE] 6:30pm [PERSON_NAME] Chippendale Jiu Jitsu Manual sear…" at bounding box center [356, 87] width 341 height 145
click at [426, 101] on input "search" at bounding box center [356, 107] width 341 height 24
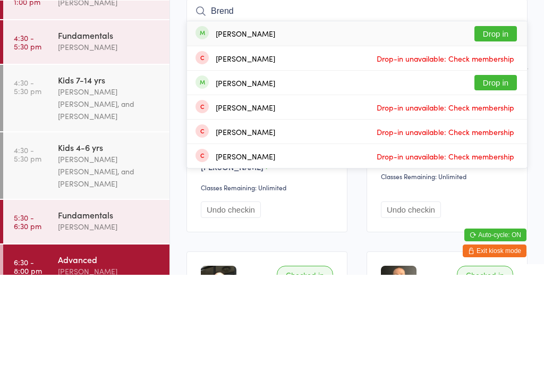
type input "Brend"
click at [504, 122] on button "Drop in" at bounding box center [495, 129] width 42 height 15
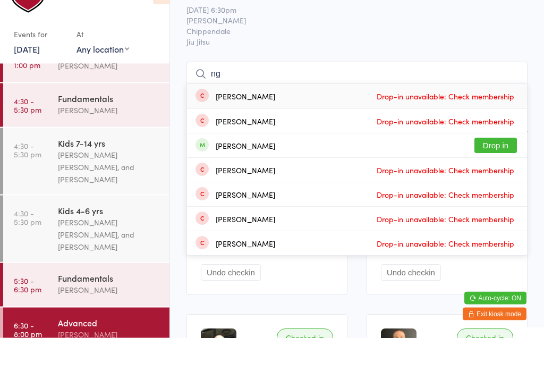
type input "ng"
click at [500, 171] on button "Drop in" at bounding box center [495, 178] width 42 height 15
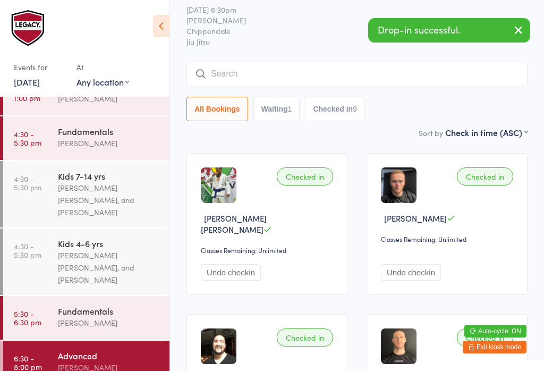
click at [328, 66] on input "search" at bounding box center [356, 74] width 341 height 24
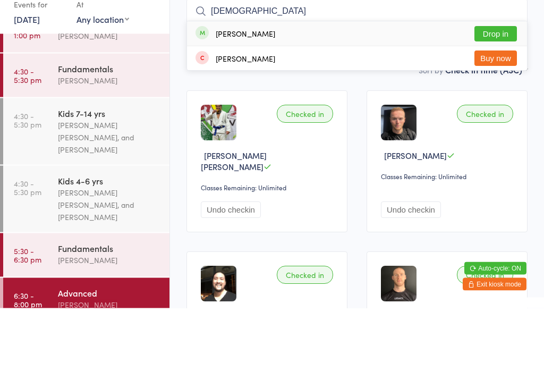
type input "[DEMOGRAPHIC_DATA]"
click at [494, 89] on button "Drop in" at bounding box center [495, 96] width 42 height 15
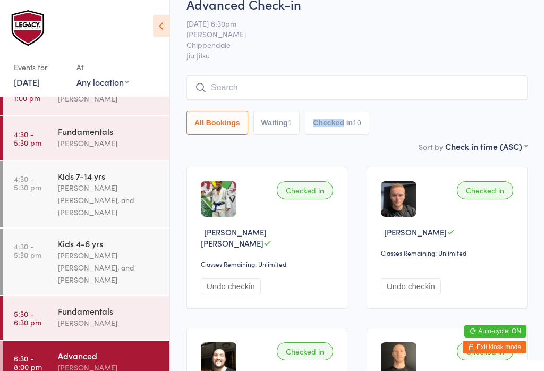
scroll to position [0, 0]
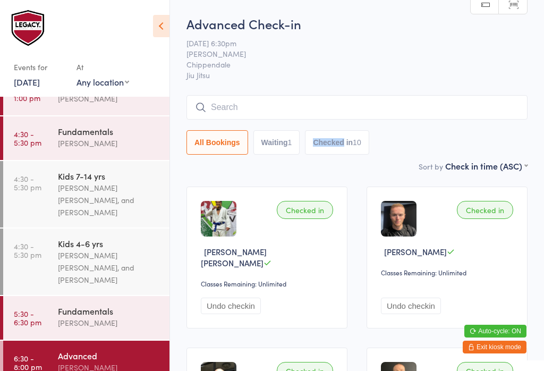
click at [263, 116] on input "search" at bounding box center [356, 107] width 341 height 24
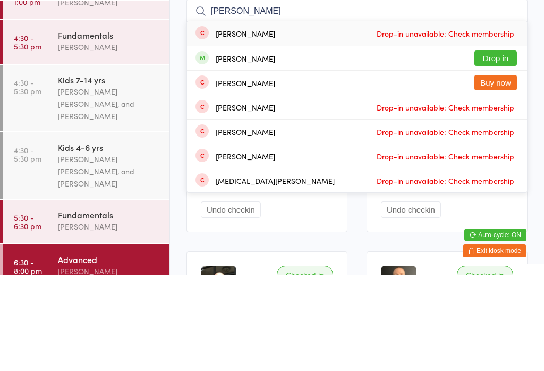
type input "[PERSON_NAME]"
click at [501, 147] on button "Drop in" at bounding box center [495, 154] width 42 height 15
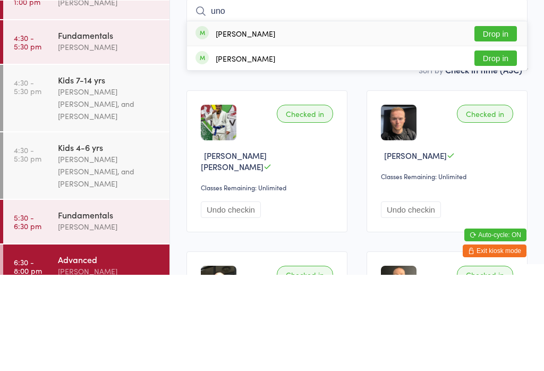
type input "uno"
click at [504, 122] on button "Drop in" at bounding box center [495, 129] width 42 height 15
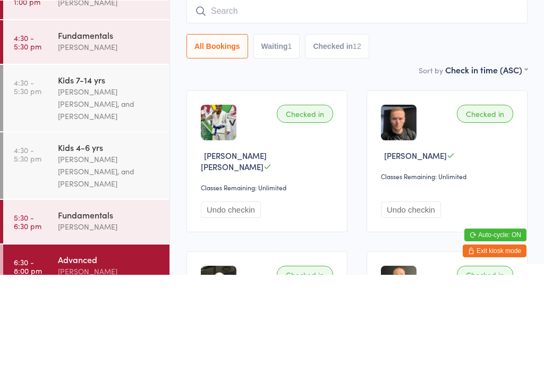
scroll to position [96, 0]
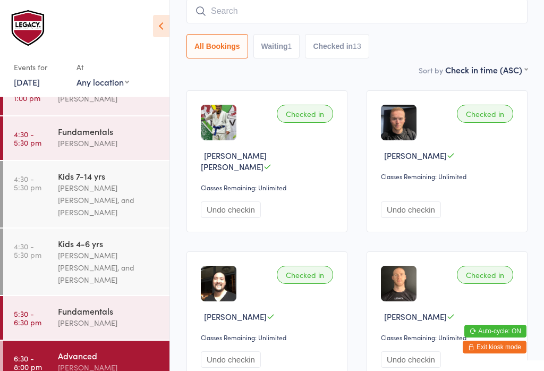
click at [295, 11] on input "search" at bounding box center [356, 11] width 341 height 24
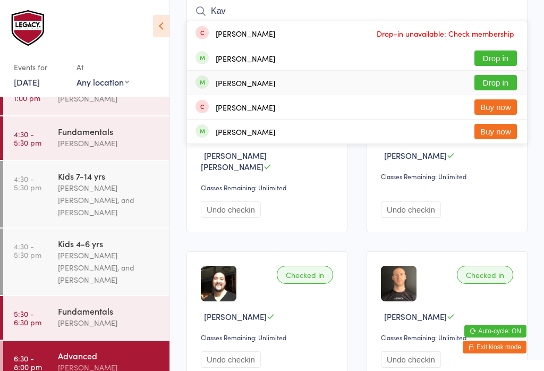
type input "Kav"
click at [285, 94] on div "[PERSON_NAME] Drop in" at bounding box center [357, 83] width 340 height 24
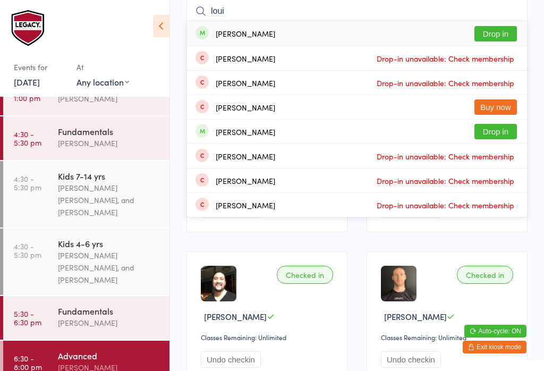
type input "loui"
click at [499, 133] on button "Drop in" at bounding box center [495, 131] width 42 height 15
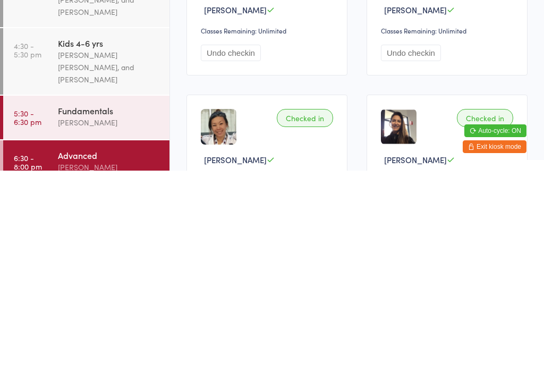
scroll to position [0, 0]
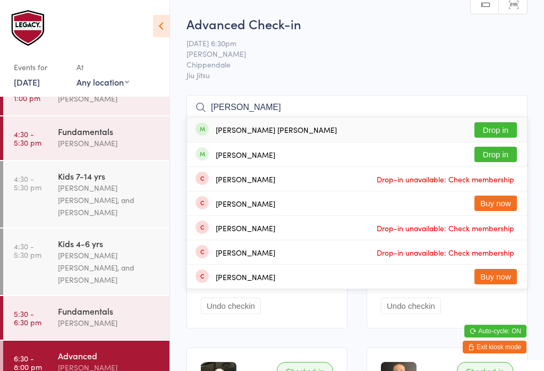
type input "[PERSON_NAME]"
click at [504, 130] on button "Drop in" at bounding box center [495, 129] width 42 height 15
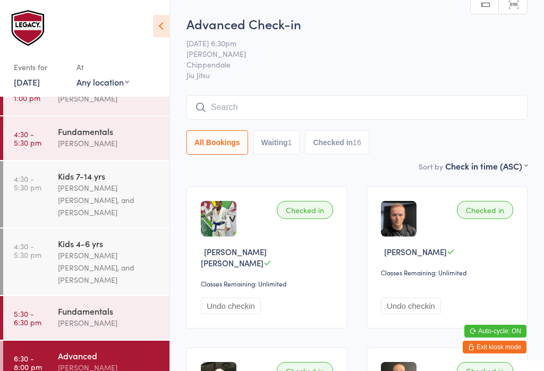
click at [282, 120] on input "search" at bounding box center [356, 107] width 341 height 24
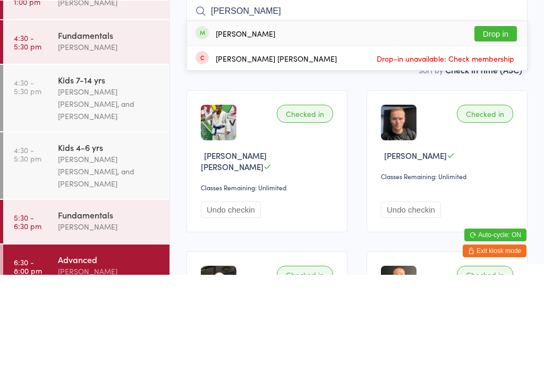
type input "[PERSON_NAME]"
click at [276, 117] on div "[PERSON_NAME] Drop in" at bounding box center [357, 129] width 340 height 24
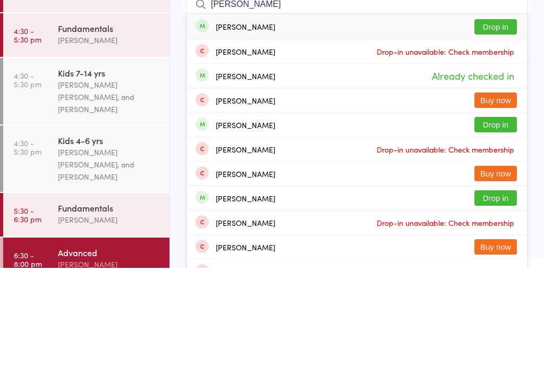
type input "[PERSON_NAME]"
click at [501, 220] on button "Drop in" at bounding box center [495, 227] width 42 height 15
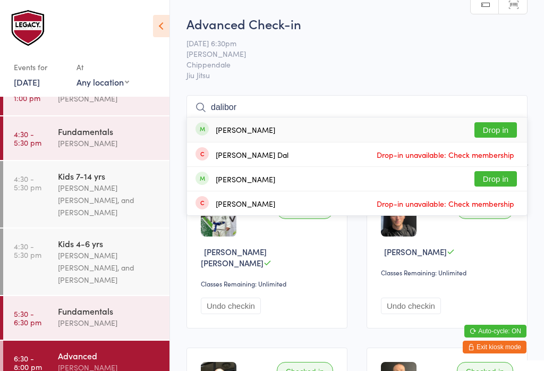
type input "dalibor"
click at [494, 124] on button "Drop in" at bounding box center [495, 129] width 42 height 15
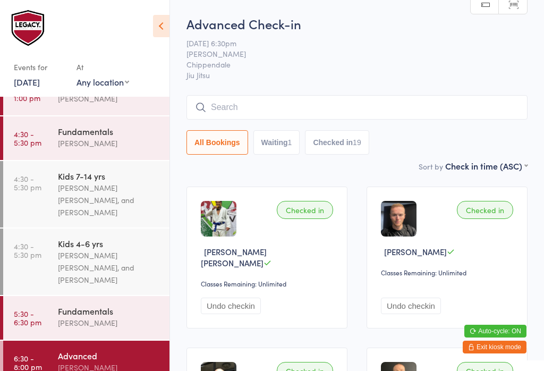
click at [287, 99] on input "search" at bounding box center [356, 107] width 341 height 24
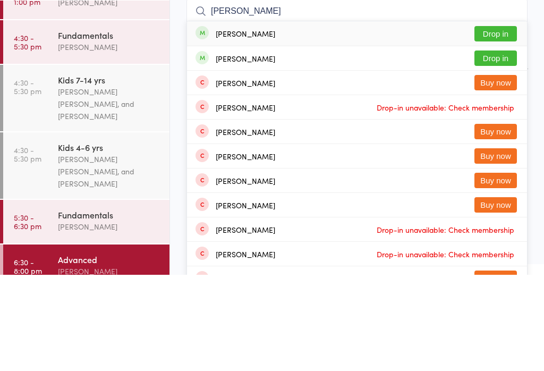
type input "[PERSON_NAME]"
click at [509, 122] on button "Drop in" at bounding box center [495, 129] width 42 height 15
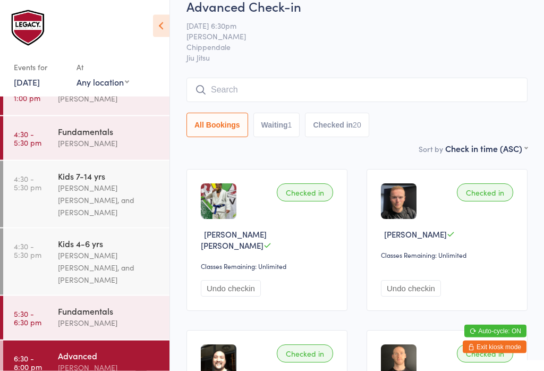
scroll to position [16, 0]
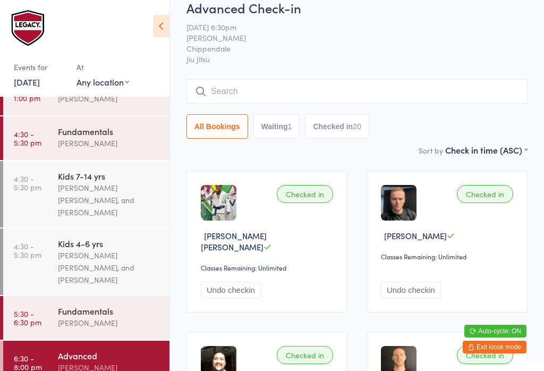
click at [248, 89] on input "search" at bounding box center [356, 91] width 341 height 24
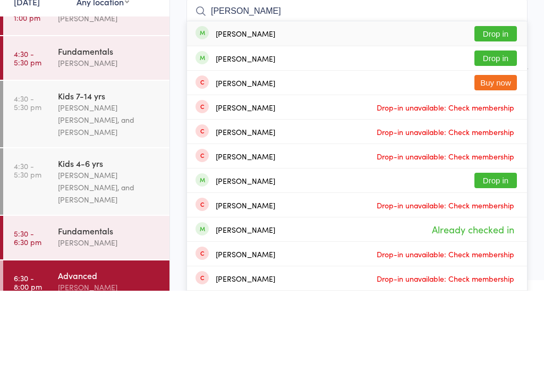
type input "[PERSON_NAME]"
click at [500, 106] on button "Drop in" at bounding box center [495, 113] width 42 height 15
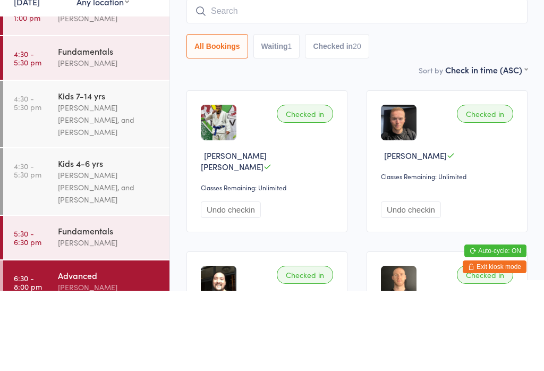
scroll to position [96, 0]
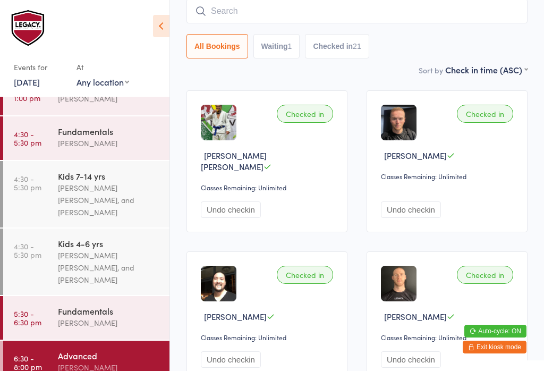
click at [294, 12] on input "search" at bounding box center [356, 11] width 341 height 24
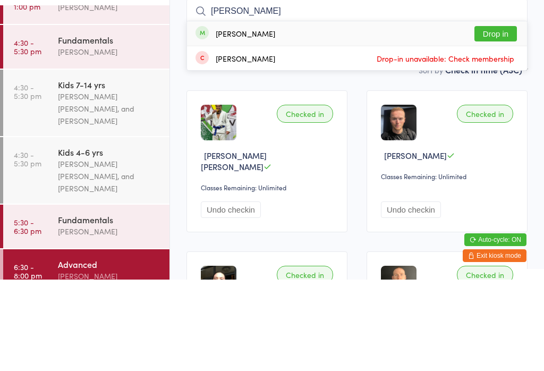
scroll to position [4, 0]
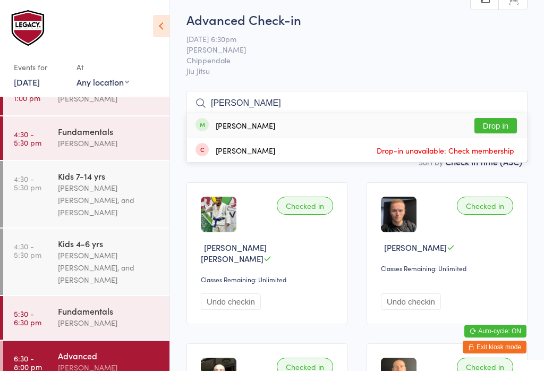
type input "[PERSON_NAME]"
click at [502, 126] on button "Drop in" at bounding box center [495, 125] width 42 height 15
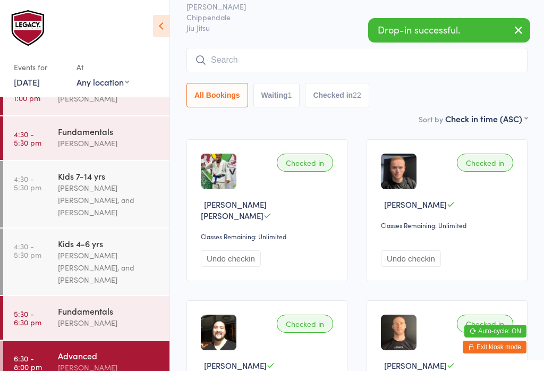
scroll to position [48, 0]
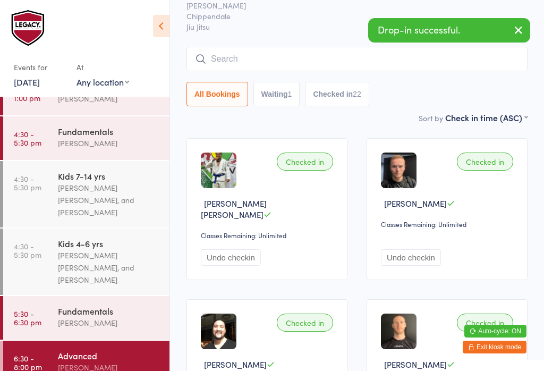
click at [279, 57] on input "search" at bounding box center [356, 59] width 341 height 24
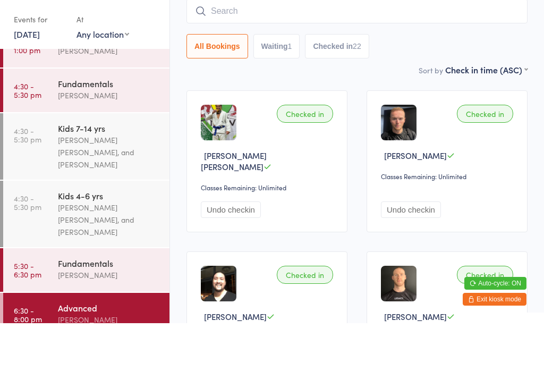
type input "E"
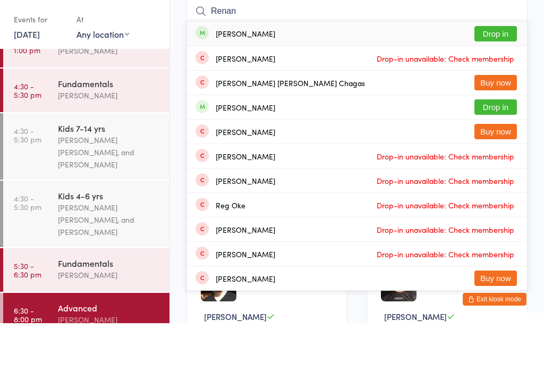
type input "Renan"
click at [500, 74] on button "Drop in" at bounding box center [495, 81] width 42 height 15
